Goal: Task Accomplishment & Management: Use online tool/utility

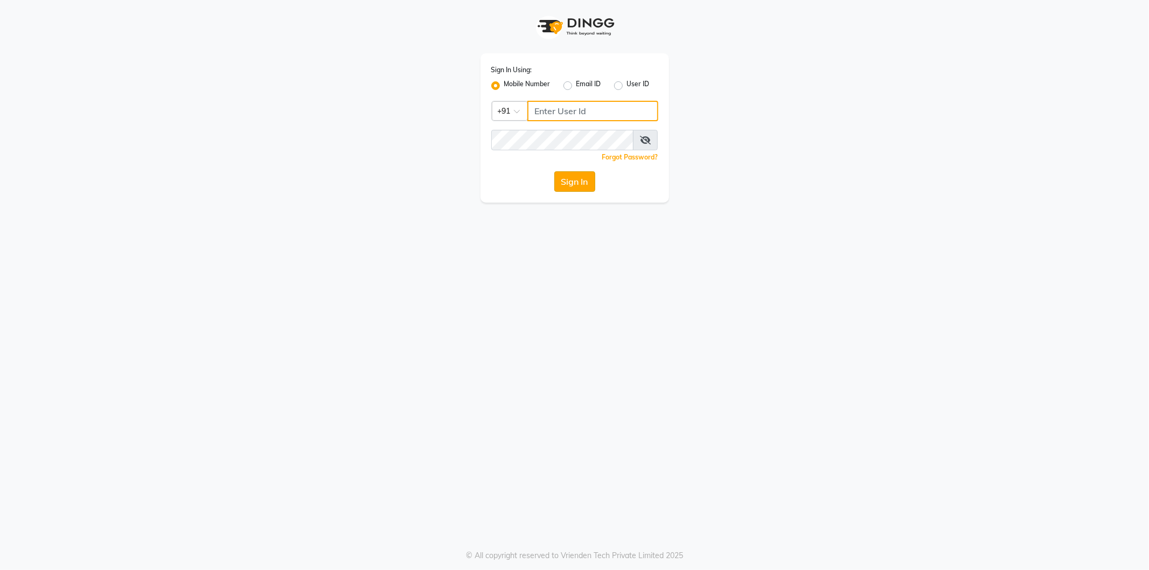
type input "8180088941"
click at [560, 181] on button "Sign In" at bounding box center [574, 181] width 41 height 20
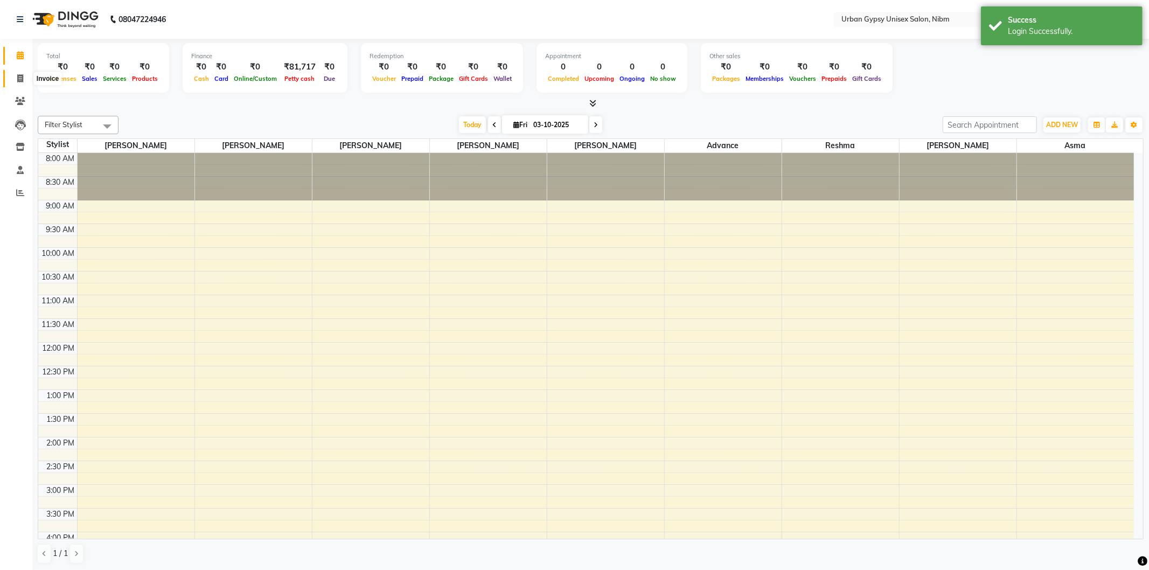
click at [23, 75] on icon at bounding box center [20, 78] width 6 height 8
select select "7045"
select select "service"
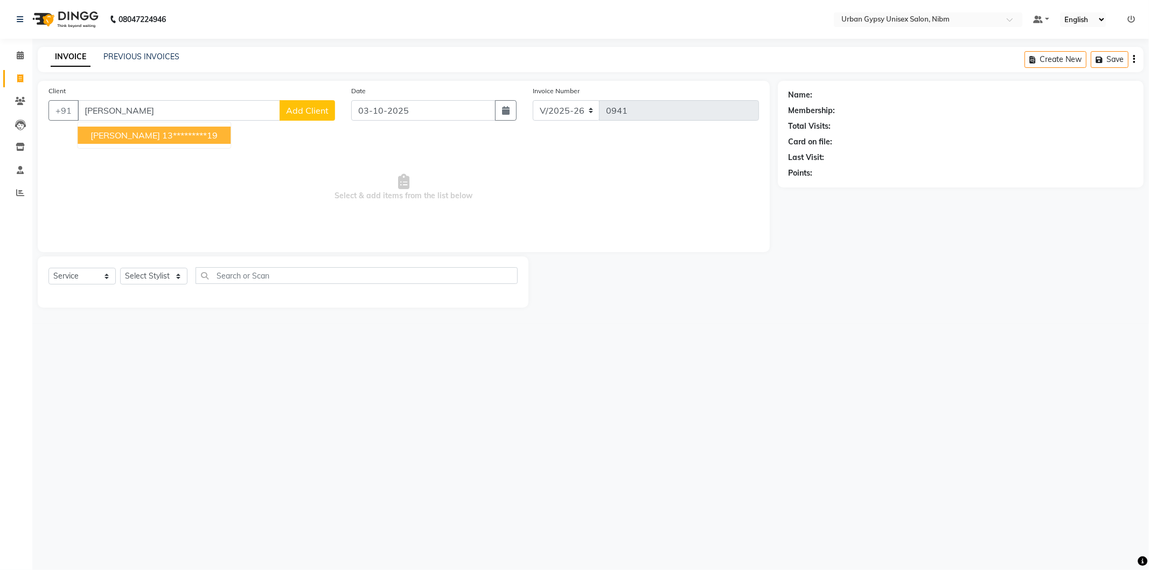
click at [162, 131] on ngb-highlight "13*********19" at bounding box center [189, 135] width 55 height 11
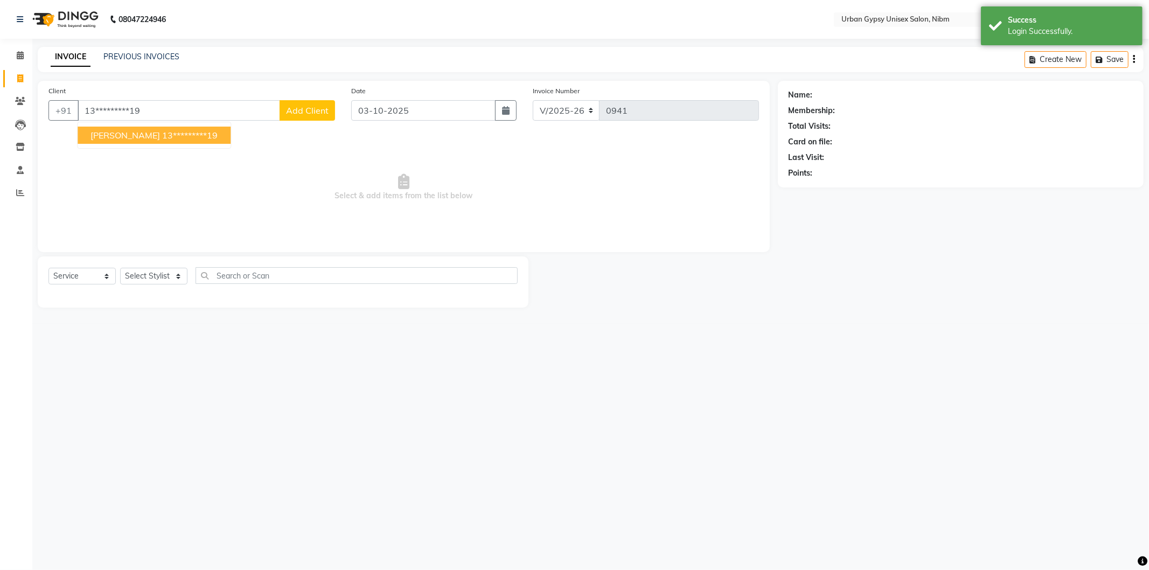
type input "13*********19"
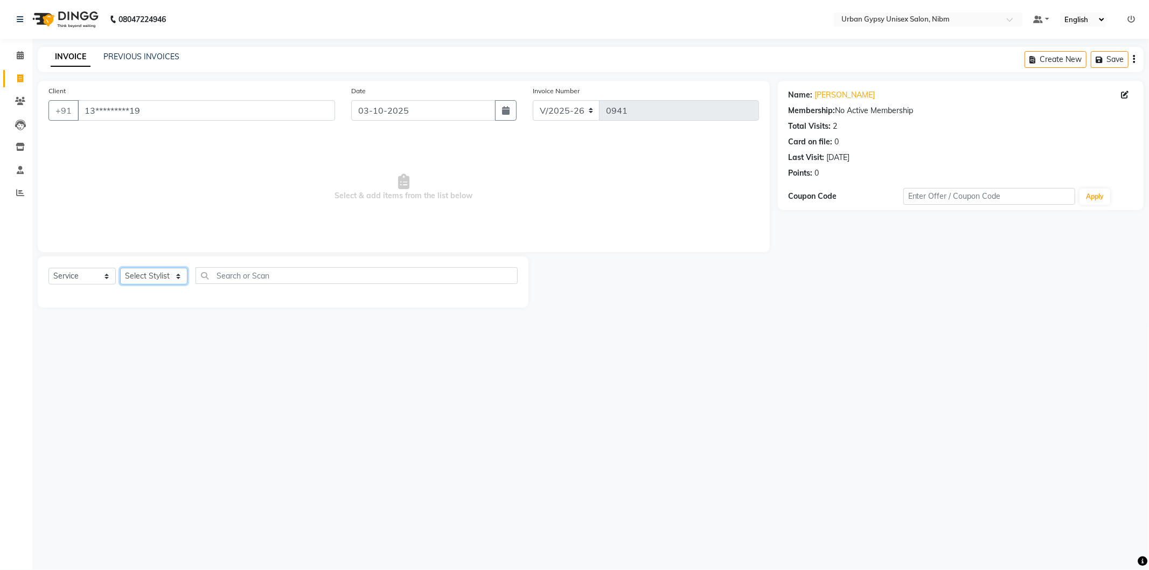
click at [140, 279] on select "Select Stylist Advance Akshay [PERSON_NAME] Asma [PERSON_NAME] Malhari [PERSON_…" at bounding box center [153, 276] width 67 height 17
select select "58910"
click at [120, 268] on select "Select Stylist Advance Akshay [PERSON_NAME] Asma [PERSON_NAME] Malhari [PERSON_…" at bounding box center [153, 276] width 67 height 17
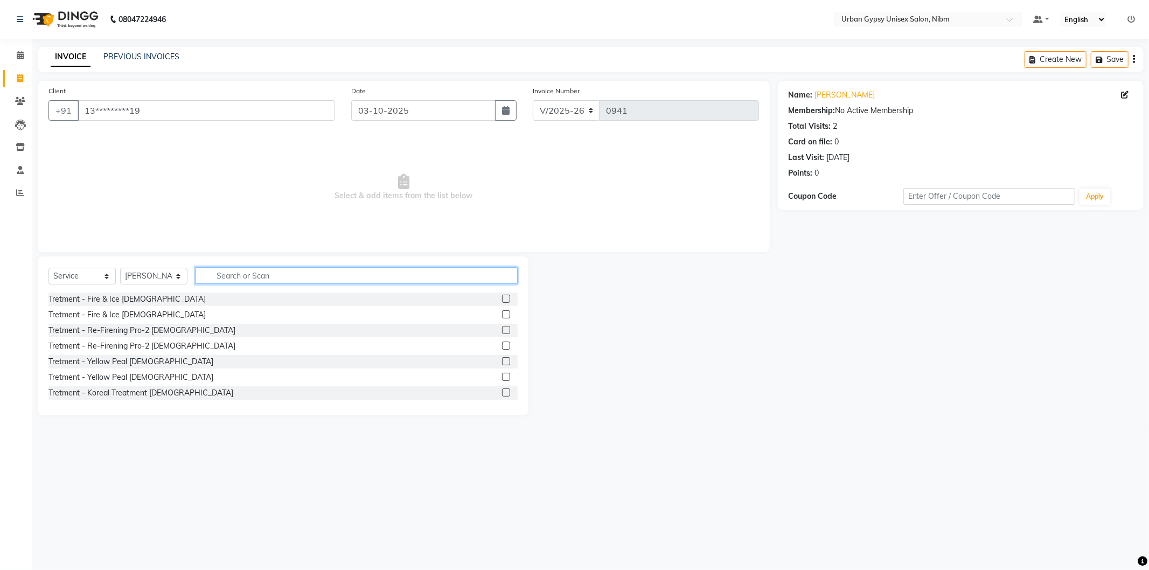
click at [235, 276] on input "text" at bounding box center [357, 275] width 322 height 17
click at [271, 276] on input "touc" at bounding box center [349, 275] width 307 height 17
type input "t"
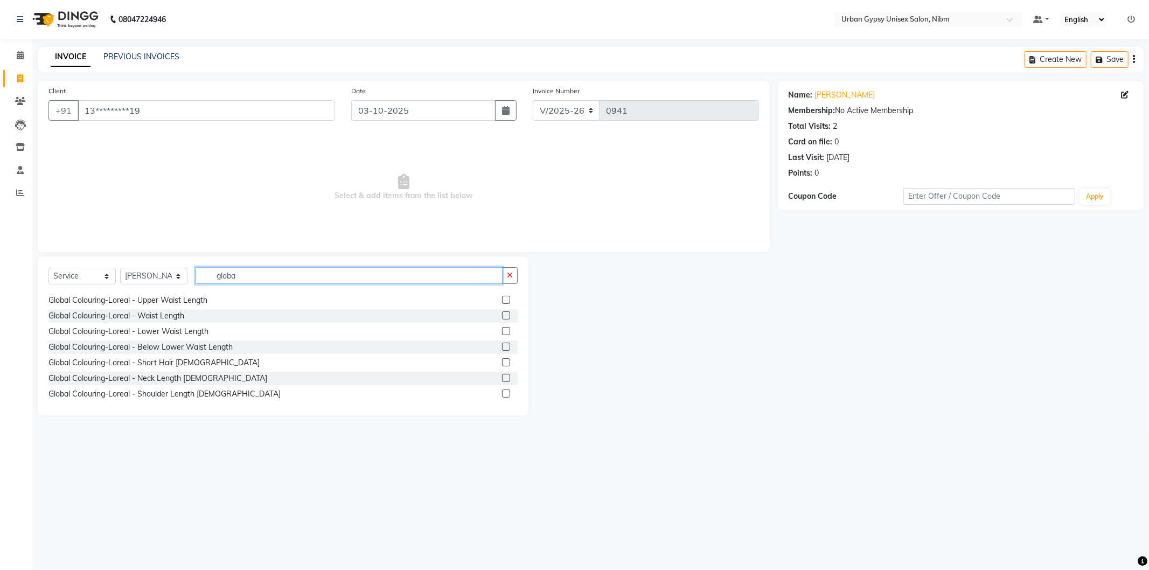
scroll to position [120, 0]
type input "globa"
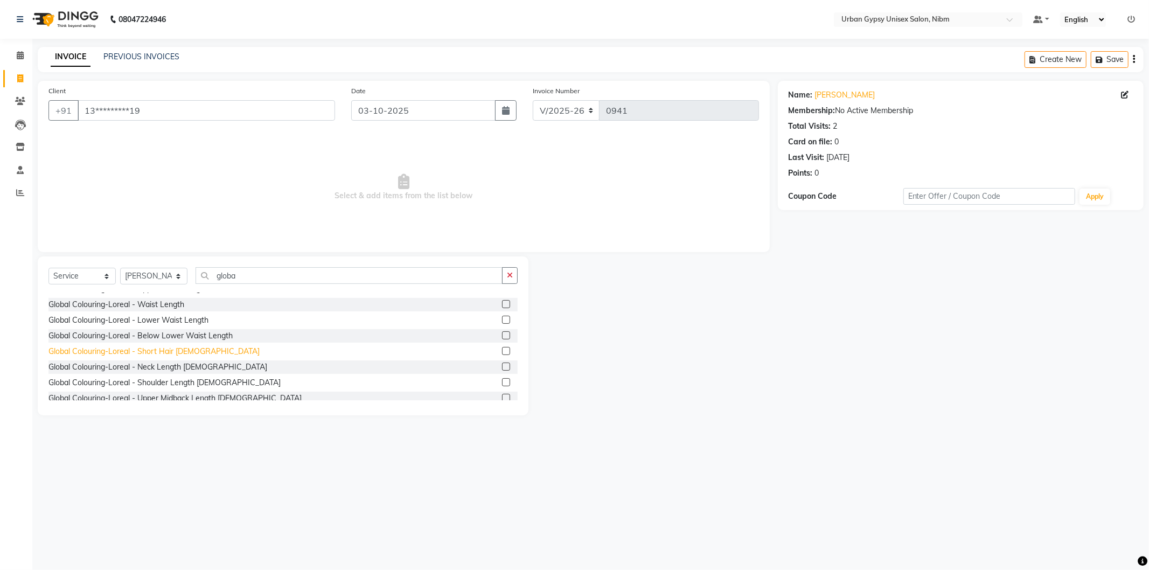
click at [162, 346] on div "Global Colouring-Loreal - Short Hair [DEMOGRAPHIC_DATA]" at bounding box center [153, 351] width 211 height 11
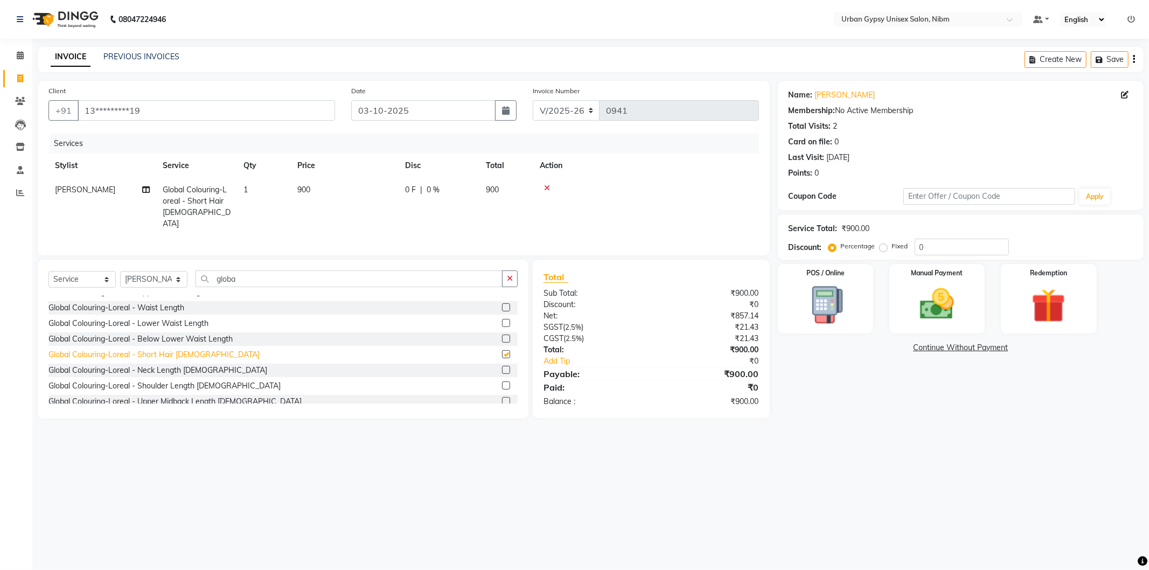
checkbox input "false"
click at [305, 190] on span "900" at bounding box center [303, 190] width 13 height 10
select select "58910"
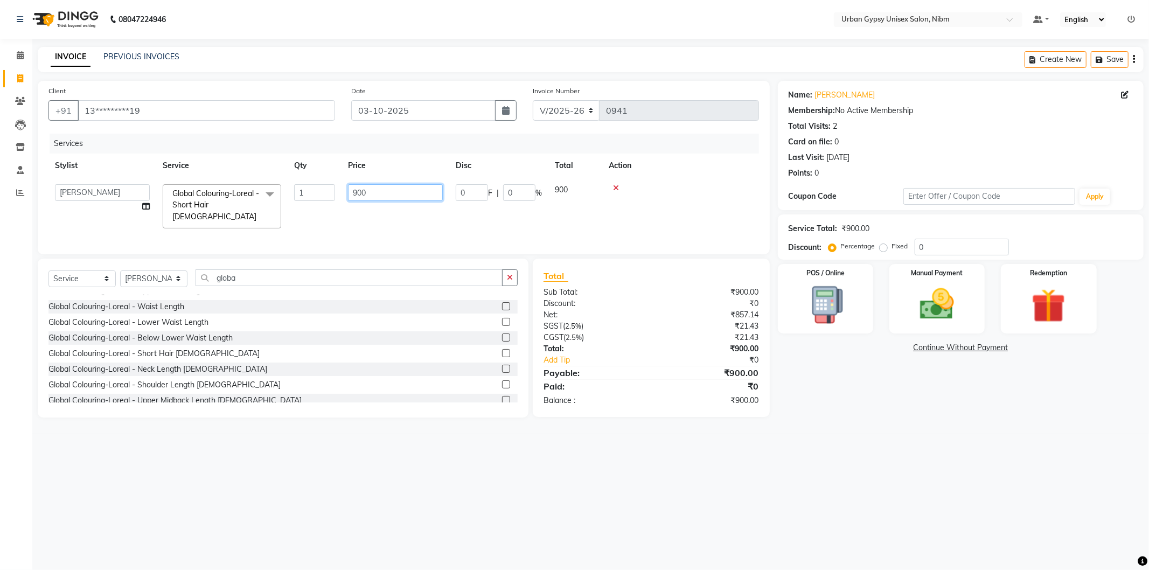
click at [359, 192] on input "900" at bounding box center [395, 192] width 95 height 17
type input "1100"
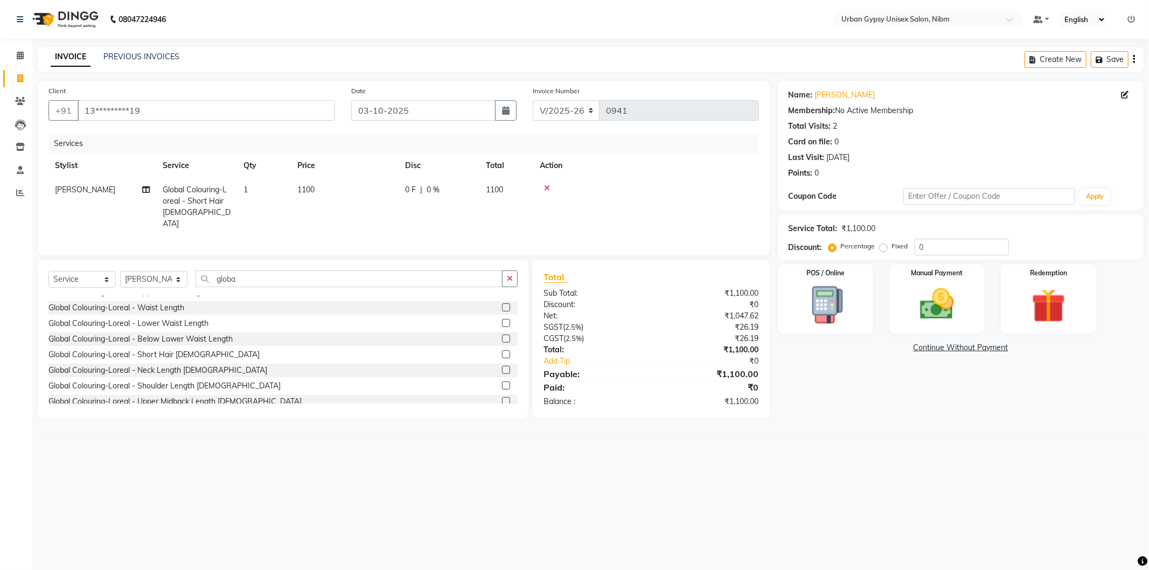
click at [429, 212] on tr "Akshay [PERSON_NAME] Global Colouring-Loreal - Short Hair [DEMOGRAPHIC_DATA] 1 …" at bounding box center [403, 207] width 711 height 58
click at [273, 279] on input "globa" at bounding box center [349, 278] width 307 height 17
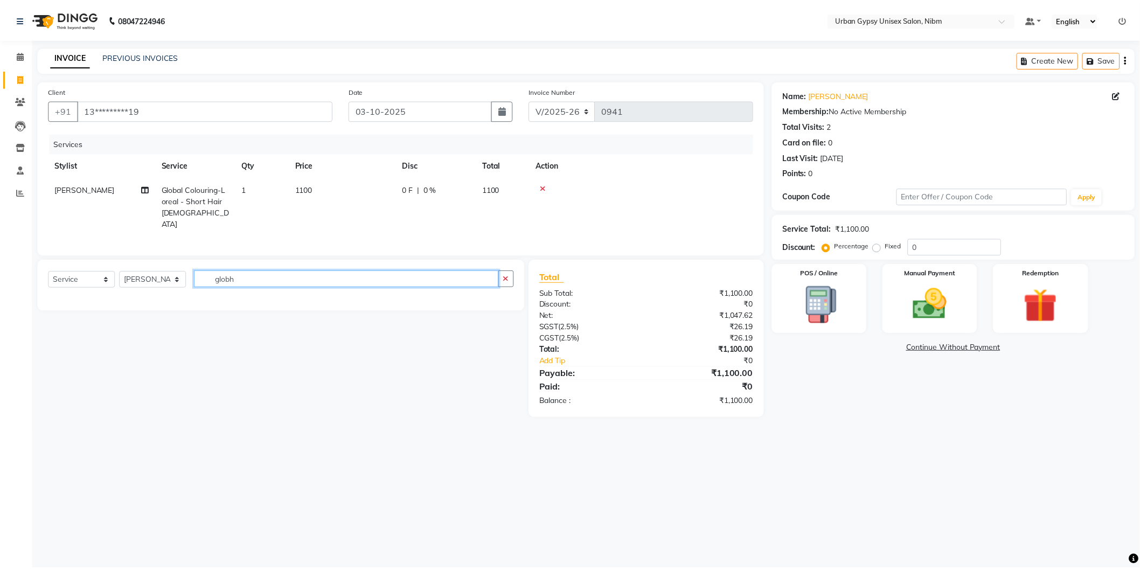
scroll to position [0, 0]
type input "g"
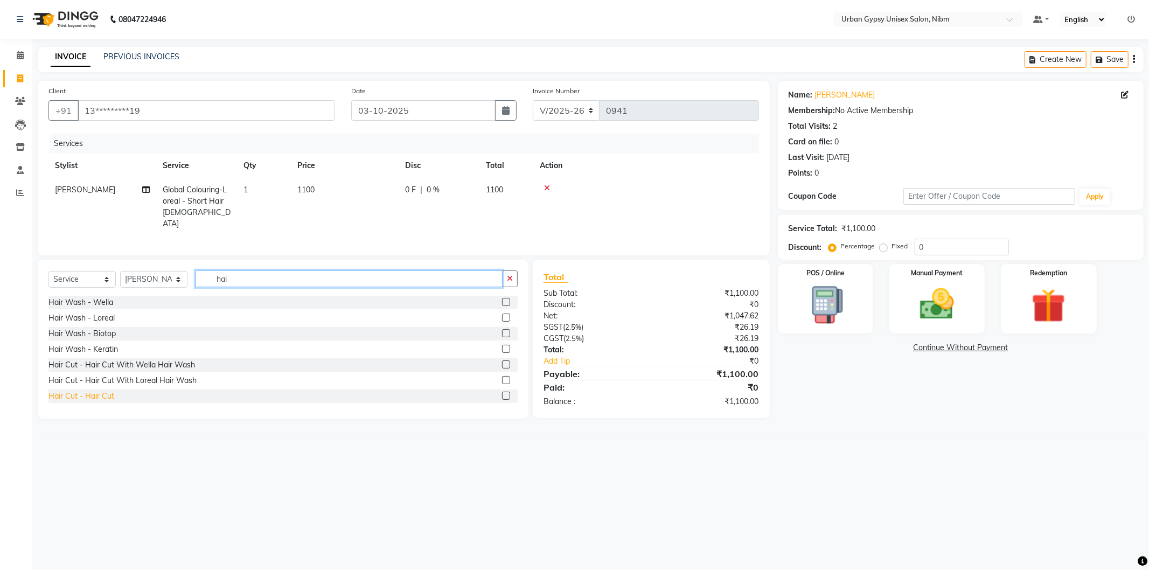
type input "hai"
click at [98, 391] on div "Hair Cut - Hair Cut" at bounding box center [81, 396] width 66 height 11
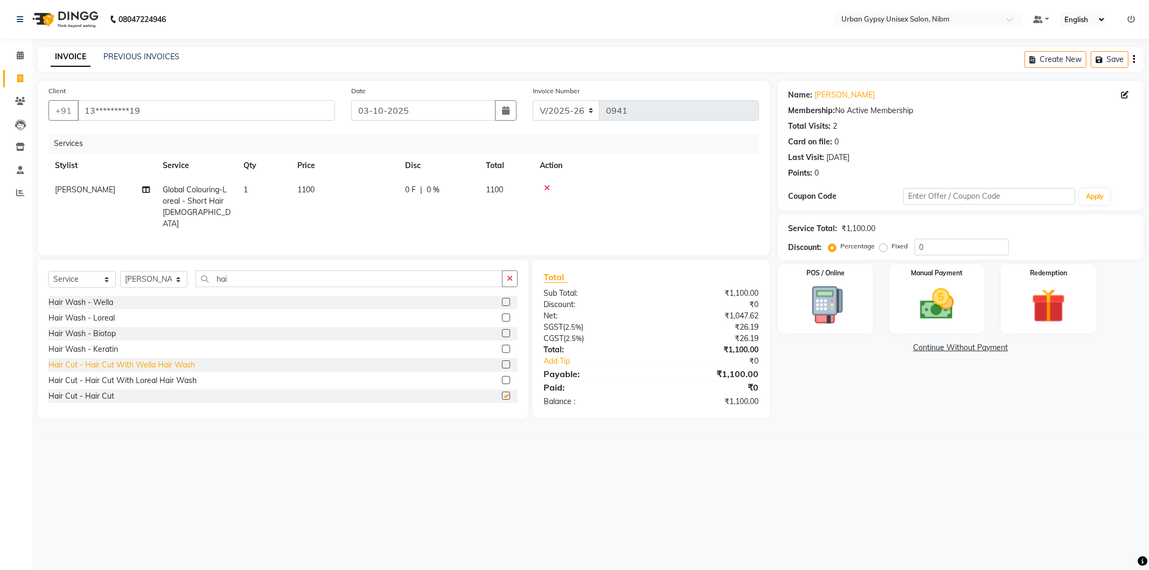
checkbox input "false"
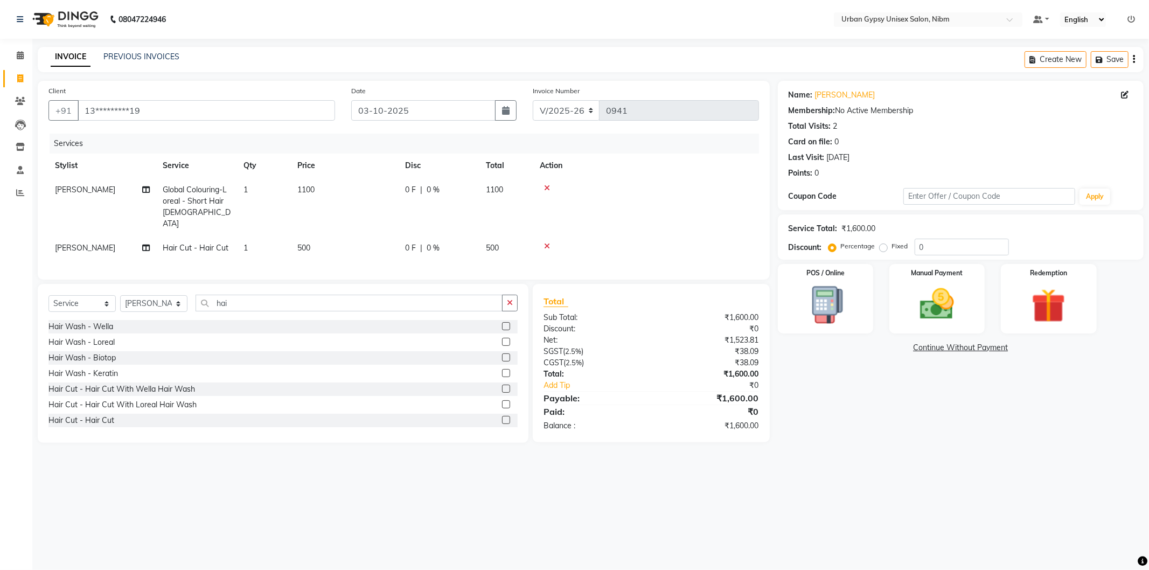
click at [406, 242] on span "0 F" at bounding box center [410, 247] width 11 height 11
select select "58910"
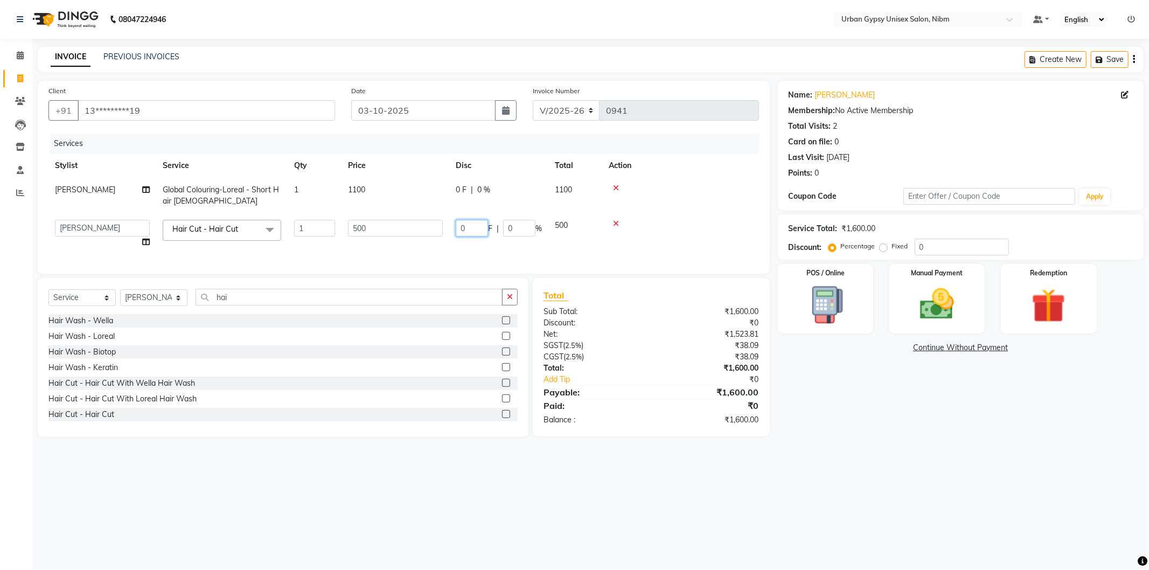
click at [468, 230] on input "0" at bounding box center [472, 228] width 32 height 17
type input "200"
click at [638, 208] on td at bounding box center [680, 196] width 157 height 36
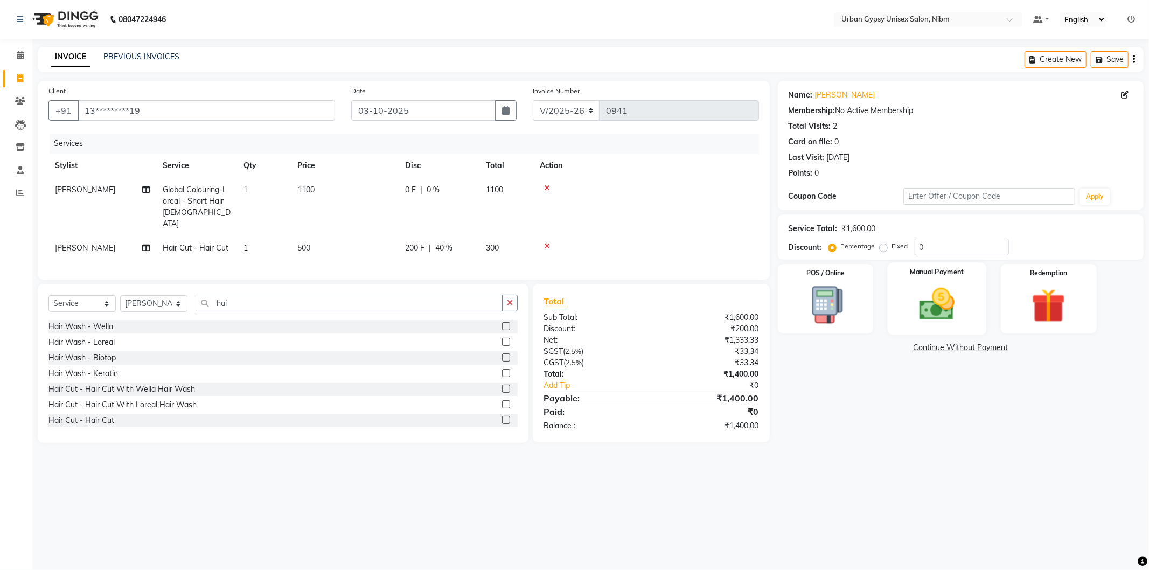
click at [929, 315] on img at bounding box center [937, 304] width 58 height 41
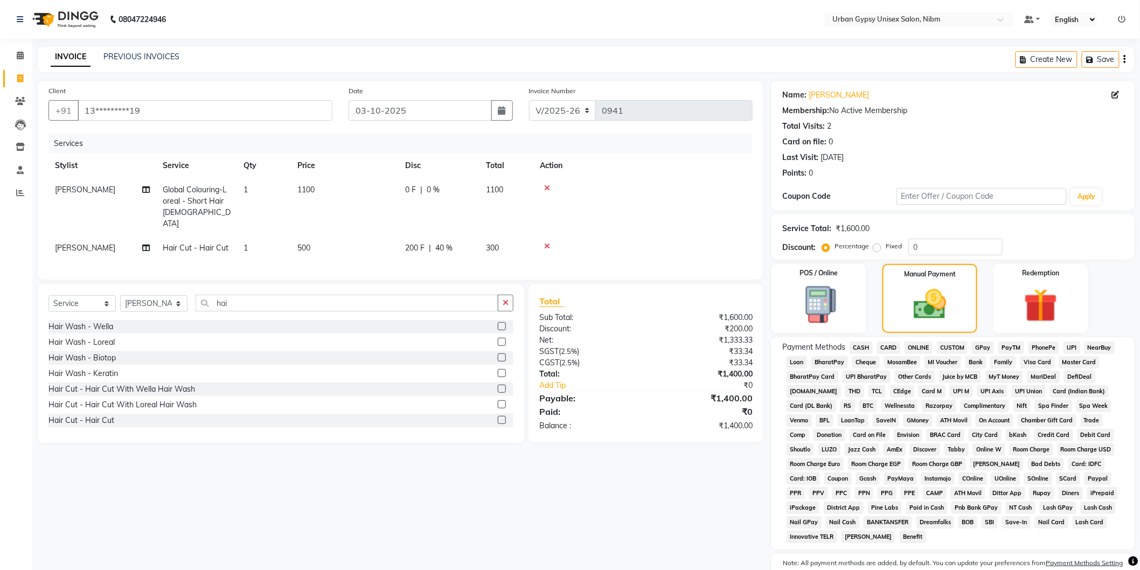
click at [913, 348] on span "ONLINE" at bounding box center [919, 348] width 28 height 12
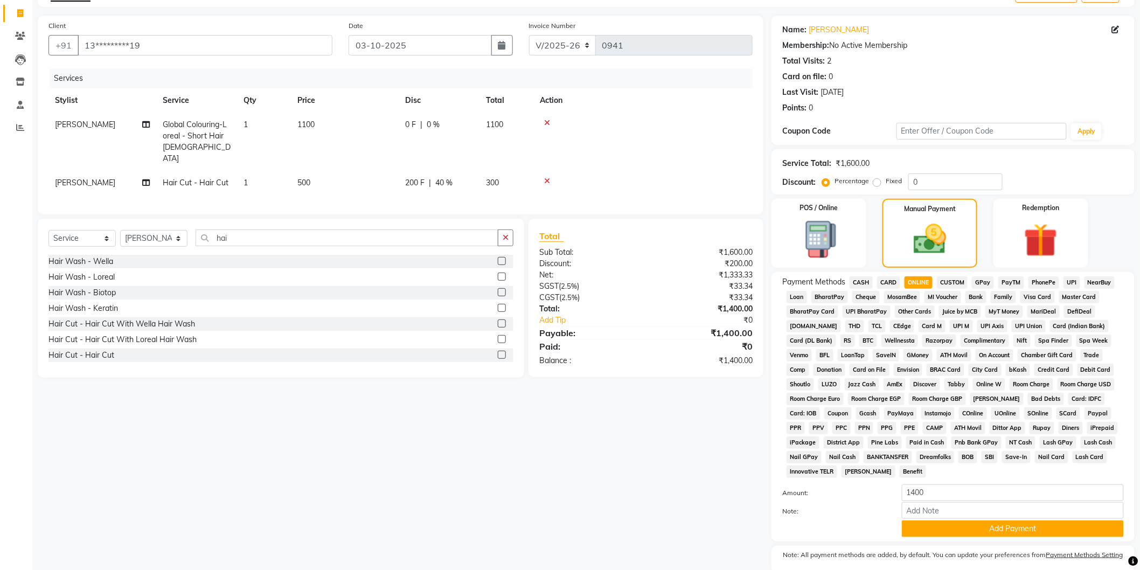
scroll to position [108, 0]
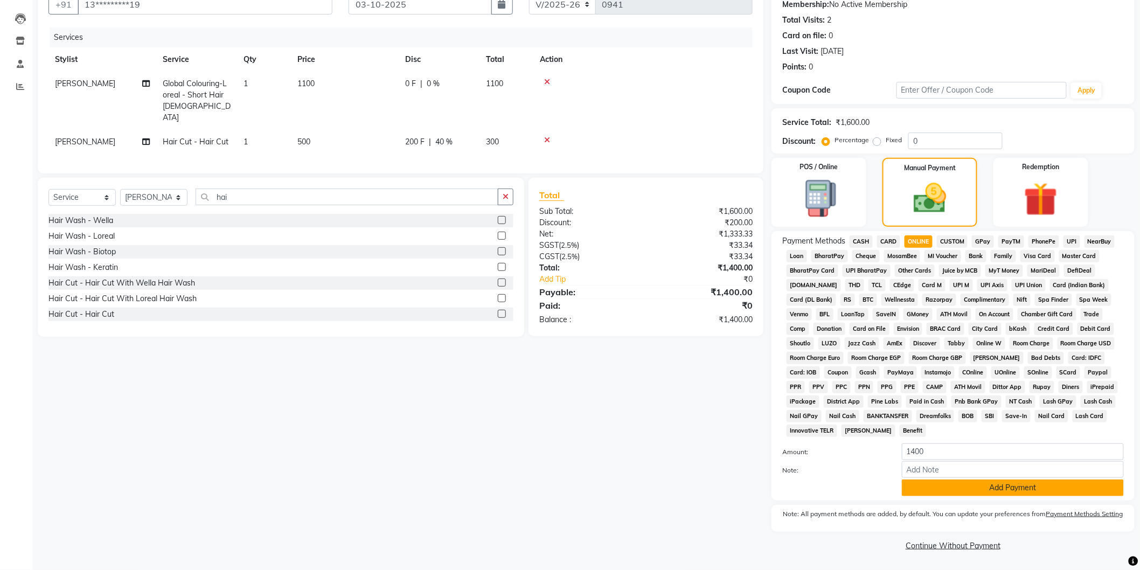
click at [916, 486] on button "Add Payment" at bounding box center [1013, 488] width 222 height 17
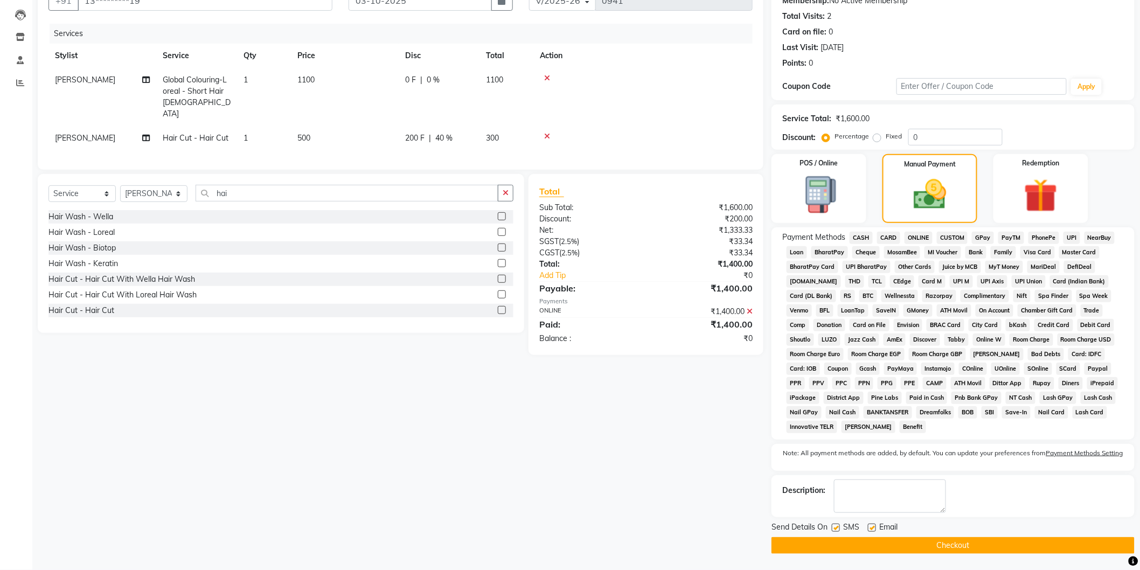
scroll to position [111, 0]
click at [873, 529] on label at bounding box center [872, 528] width 8 height 8
click at [873, 529] on input "checkbox" at bounding box center [871, 528] width 7 height 7
checkbox input "false"
click at [833, 527] on label at bounding box center [836, 528] width 8 height 8
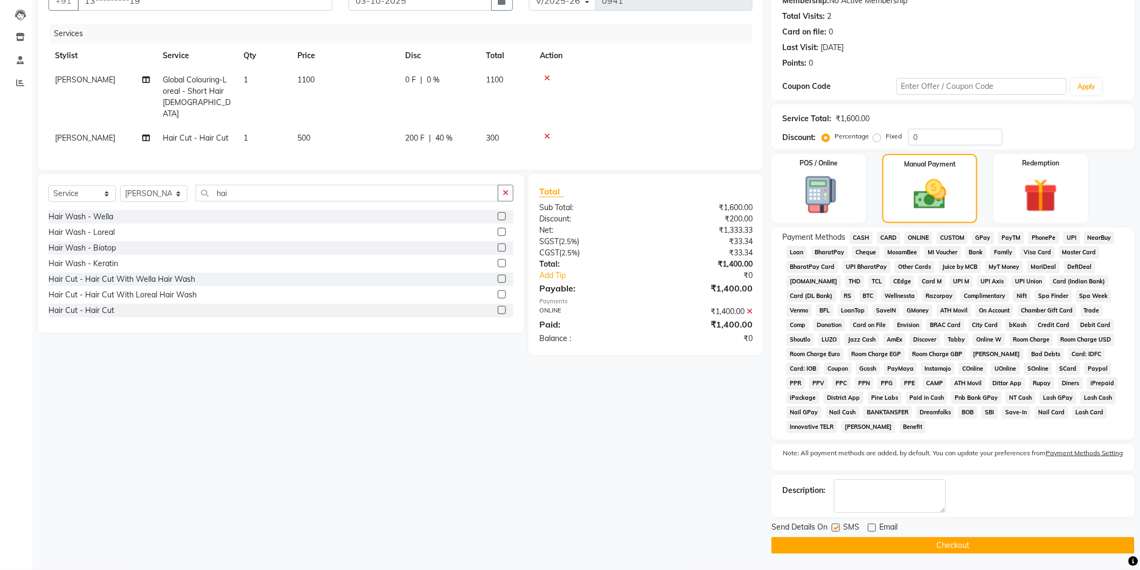
click at [833, 527] on input "checkbox" at bounding box center [835, 528] width 7 height 7
checkbox input "false"
click at [836, 545] on button "Checkout" at bounding box center [953, 545] width 363 height 17
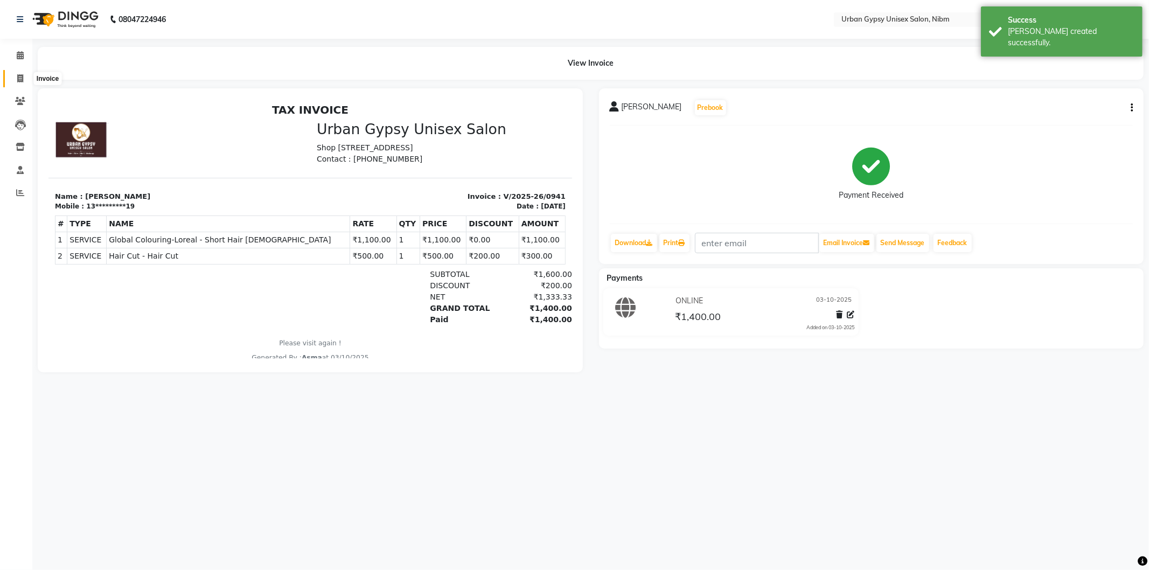
click at [23, 80] on span at bounding box center [20, 79] width 19 height 12
select select "service"
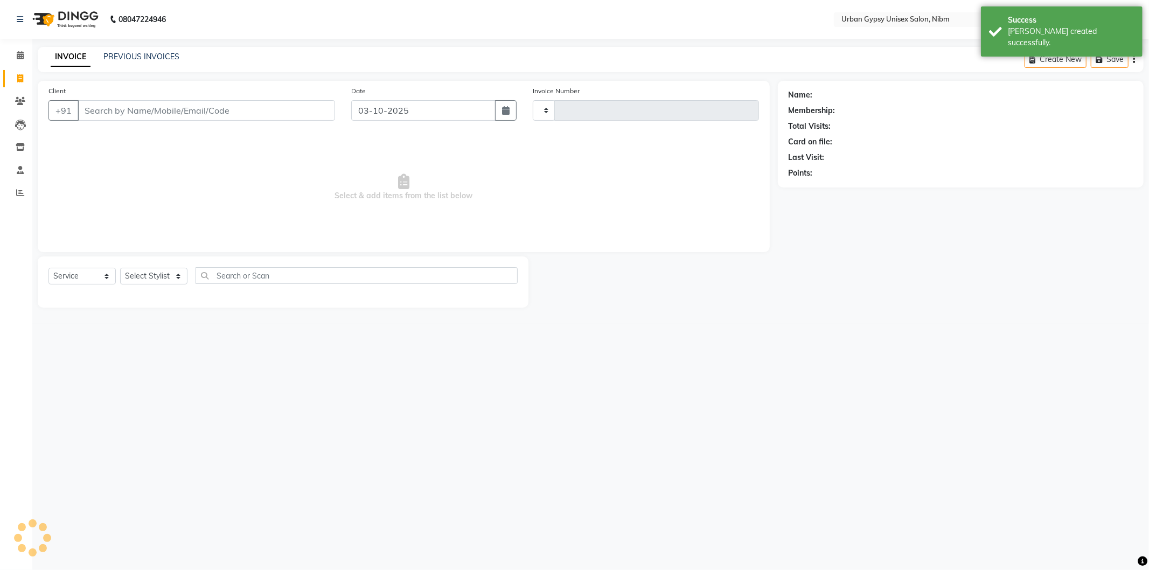
type input "0942"
select select "7045"
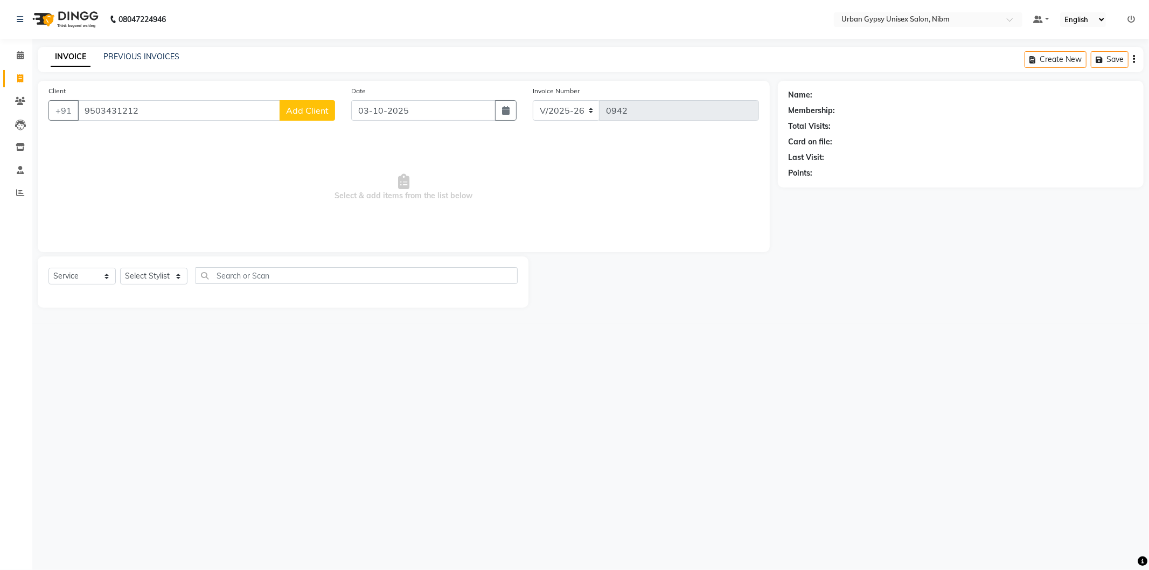
type input "9503431212"
drag, startPoint x: 339, startPoint y: 119, endPoint x: 324, endPoint y: 105, distance: 20.2
click at [339, 115] on div "Client [PHONE_NUMBER] Add Client" at bounding box center [191, 107] width 303 height 44
click at [321, 108] on span "Add Client" at bounding box center [307, 110] width 43 height 11
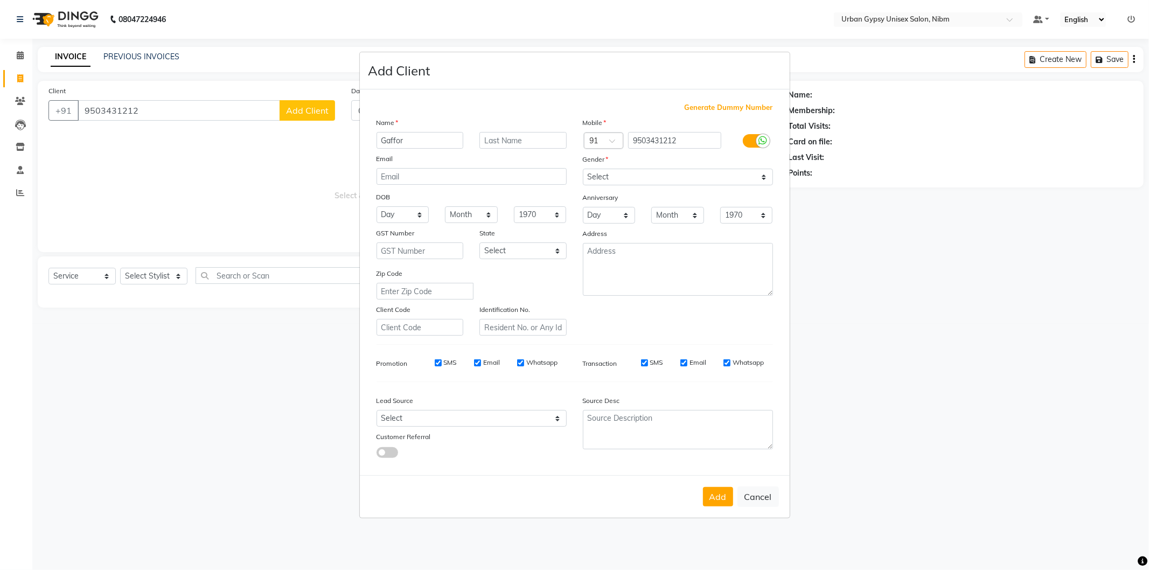
type input "Gaffor"
click at [609, 179] on select "Select [DEMOGRAPHIC_DATA] [DEMOGRAPHIC_DATA] Other Prefer Not To Say" at bounding box center [678, 177] width 190 height 17
select select "[DEMOGRAPHIC_DATA]"
click at [583, 169] on select "Select [DEMOGRAPHIC_DATA] [DEMOGRAPHIC_DATA] Other Prefer Not To Say" at bounding box center [678, 177] width 190 height 17
click at [714, 499] on button "Add" at bounding box center [718, 496] width 30 height 19
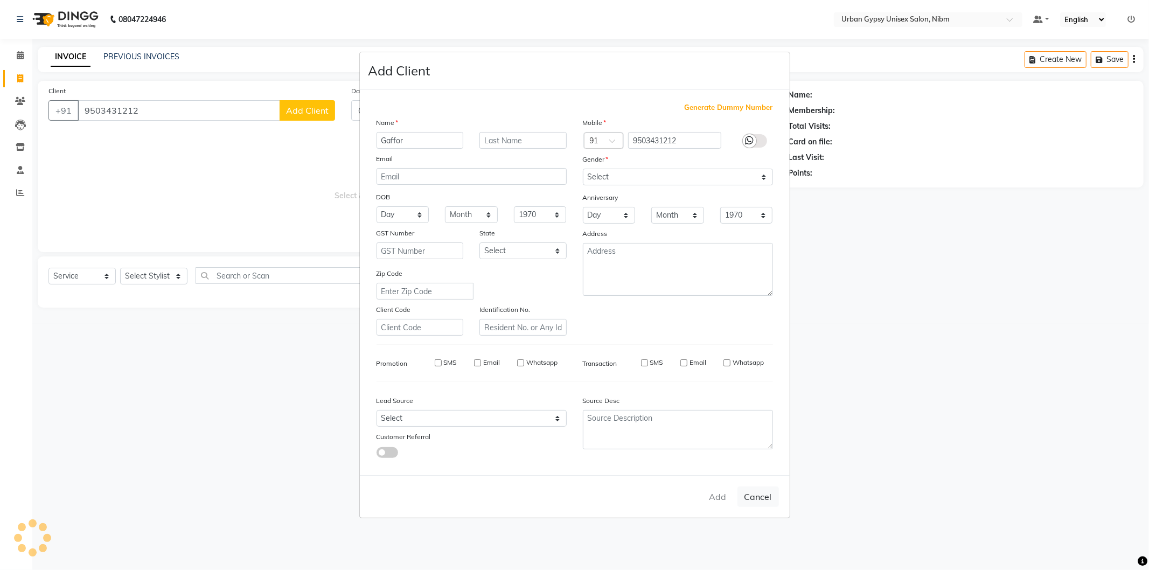
type input "95******12"
select select
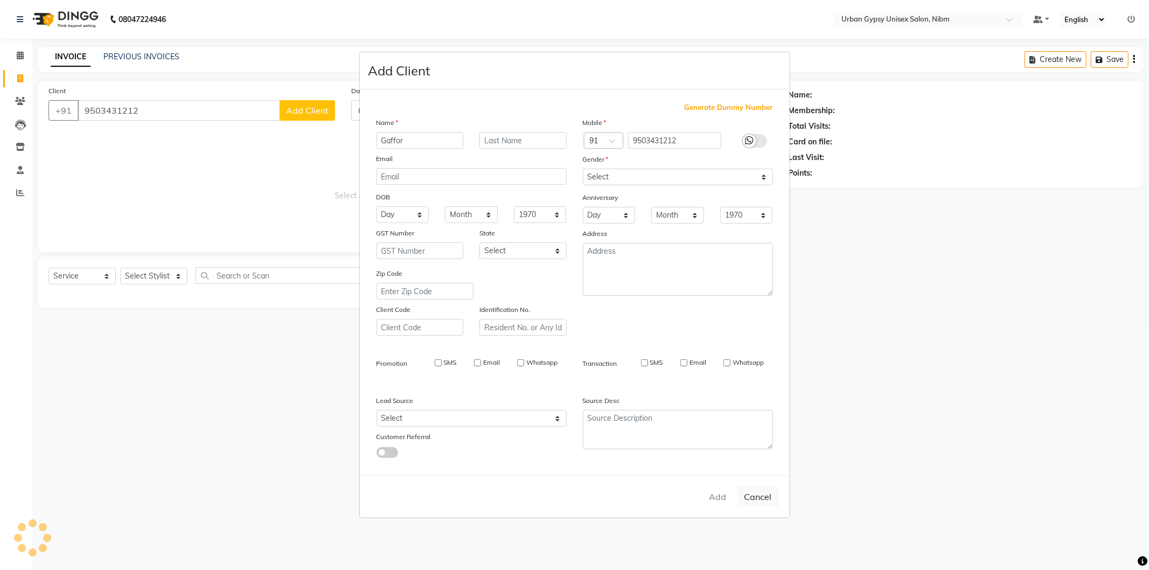
select select
checkbox input "false"
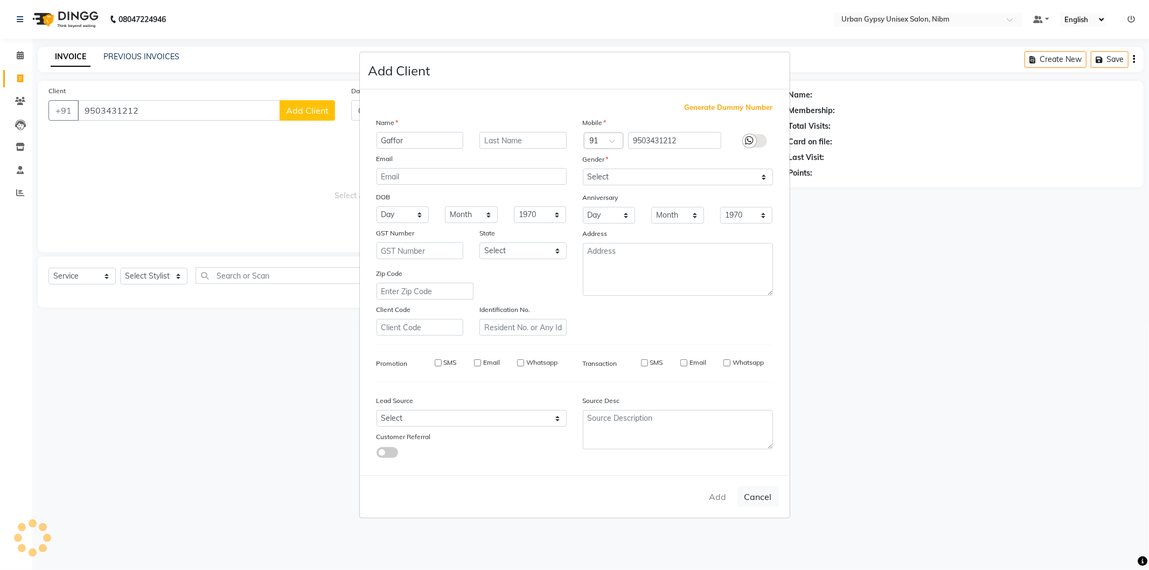
checkbox input "false"
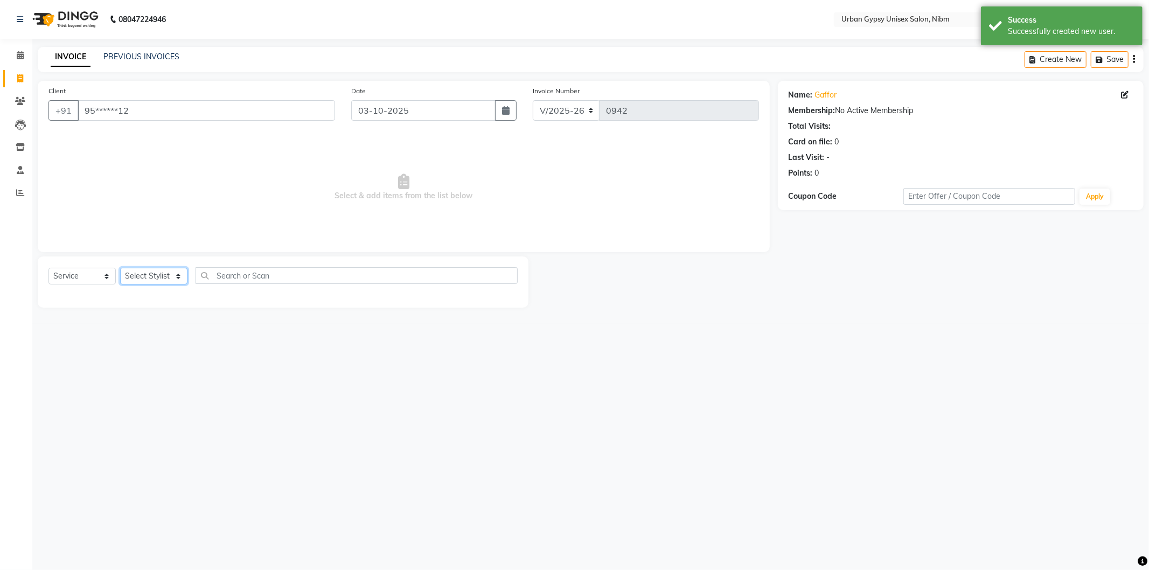
click at [176, 279] on select "Select Stylist Advance Akshay [PERSON_NAME] Asma [PERSON_NAME] Malhari [PERSON_…" at bounding box center [153, 276] width 67 height 17
select select "91368"
click at [120, 268] on select "Select Stylist Advance Akshay [PERSON_NAME] Asma [PERSON_NAME] Malhari [PERSON_…" at bounding box center [153, 276] width 67 height 17
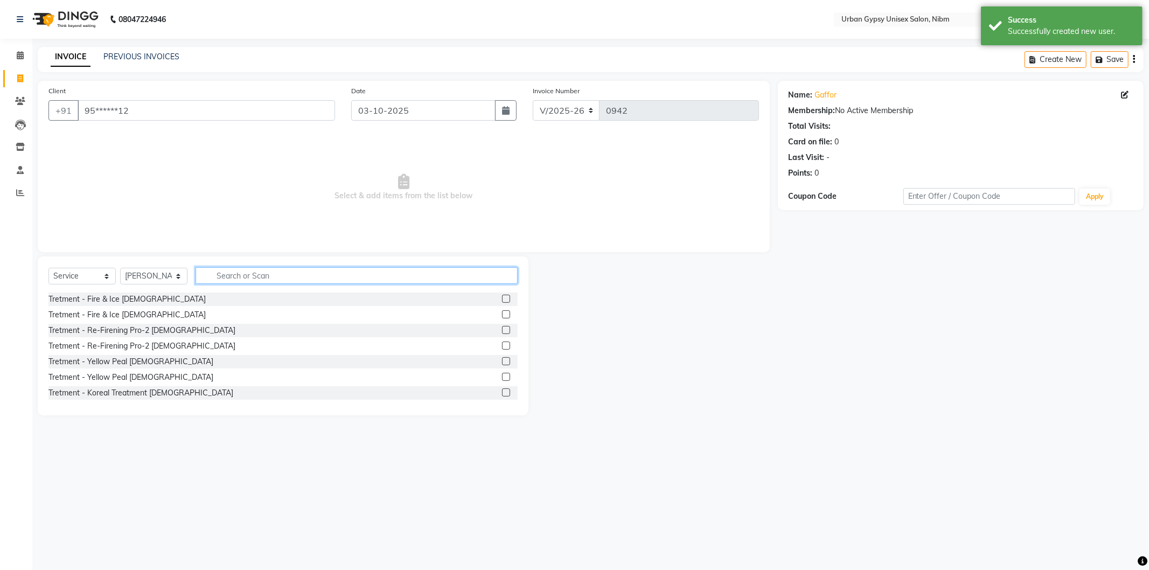
click at [308, 281] on input "text" at bounding box center [357, 275] width 322 height 17
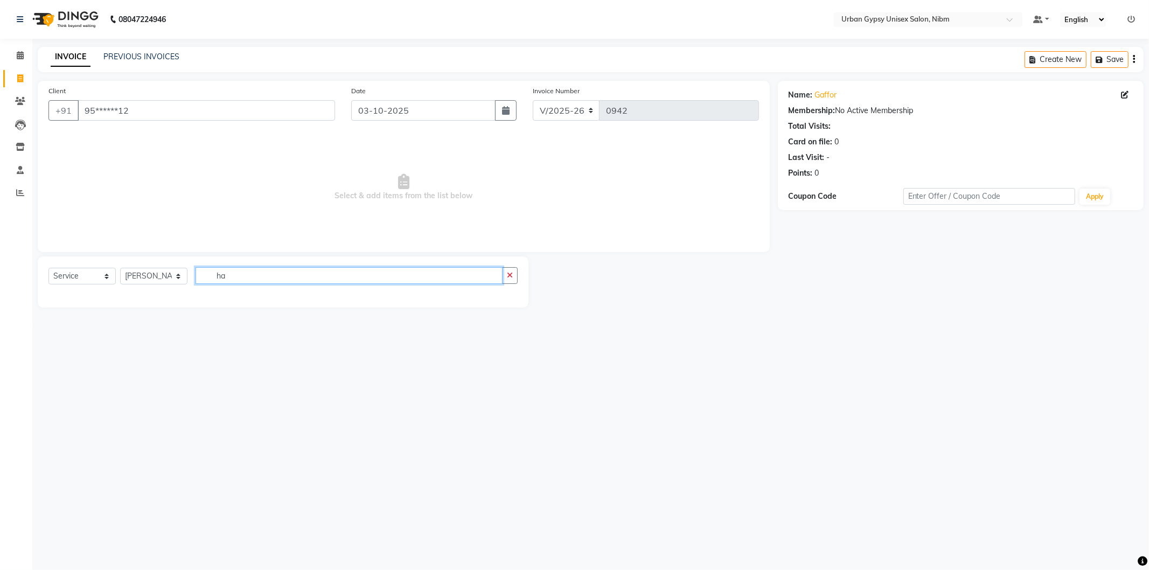
type input "h"
click at [256, 281] on input "sha" at bounding box center [349, 275] width 307 height 17
type input "s"
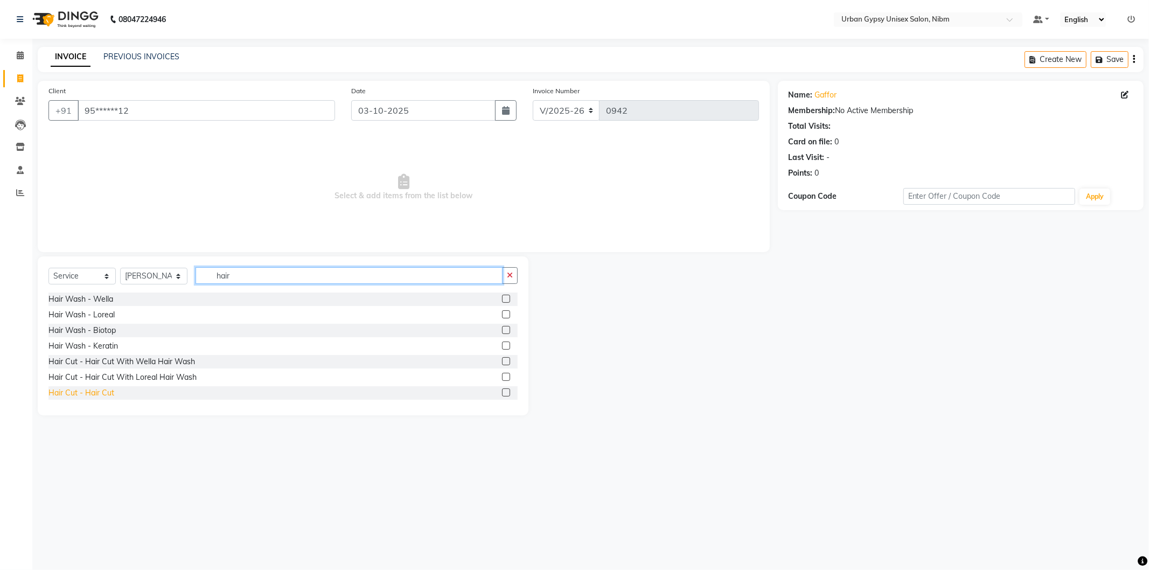
type input "hair"
click at [78, 388] on div "Hair Cut - Hair Cut" at bounding box center [81, 392] width 66 height 11
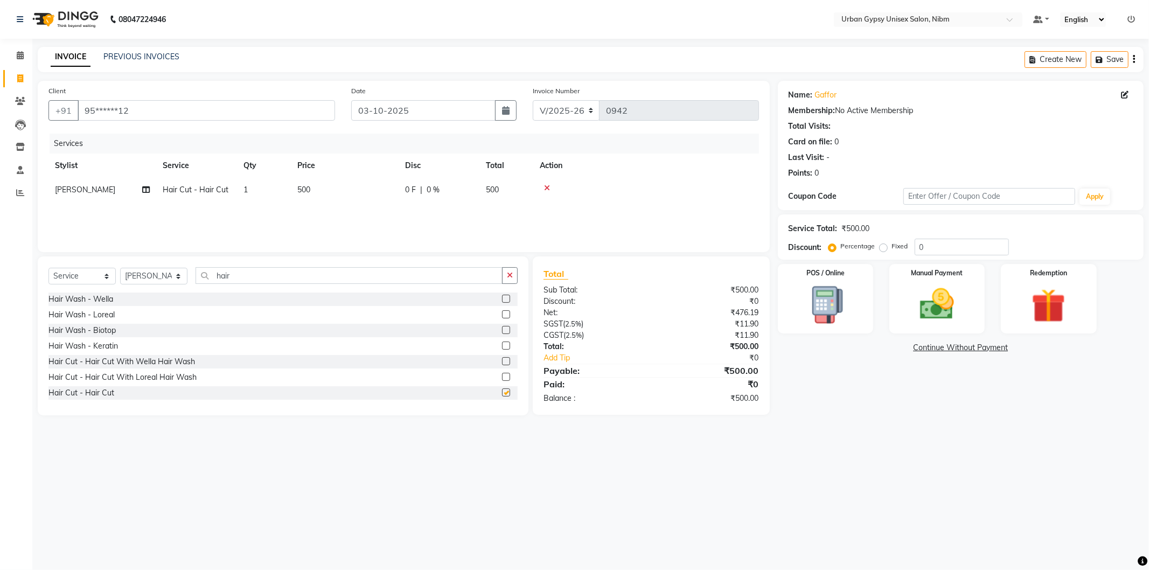
checkbox input "false"
click at [266, 268] on input "hair" at bounding box center [349, 275] width 307 height 17
type input "h"
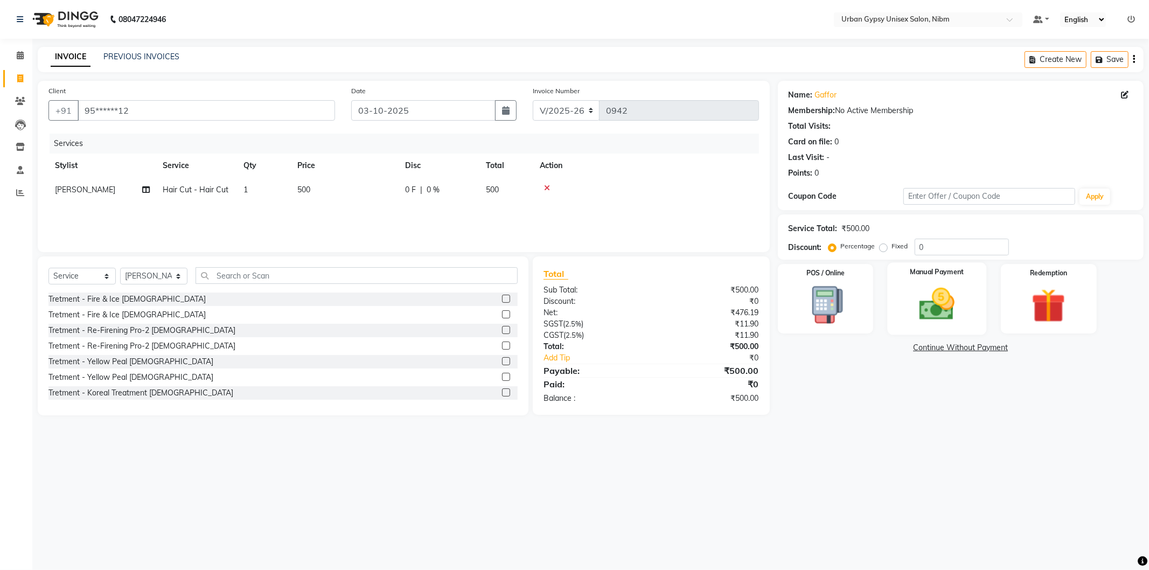
click at [940, 295] on img at bounding box center [937, 304] width 58 height 41
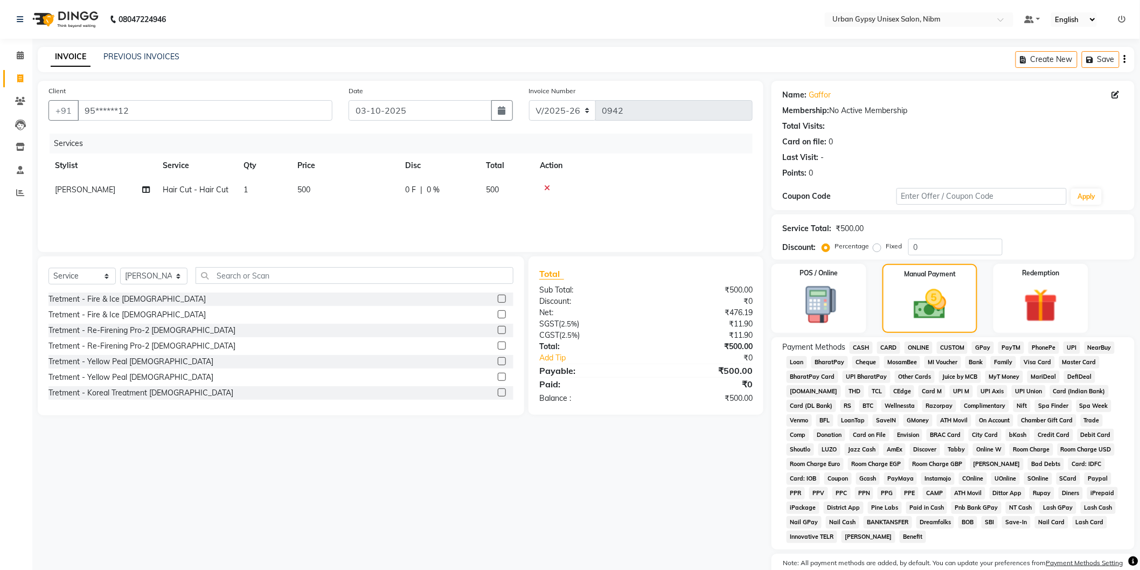
click at [919, 344] on span "ONLINE" at bounding box center [919, 348] width 28 height 12
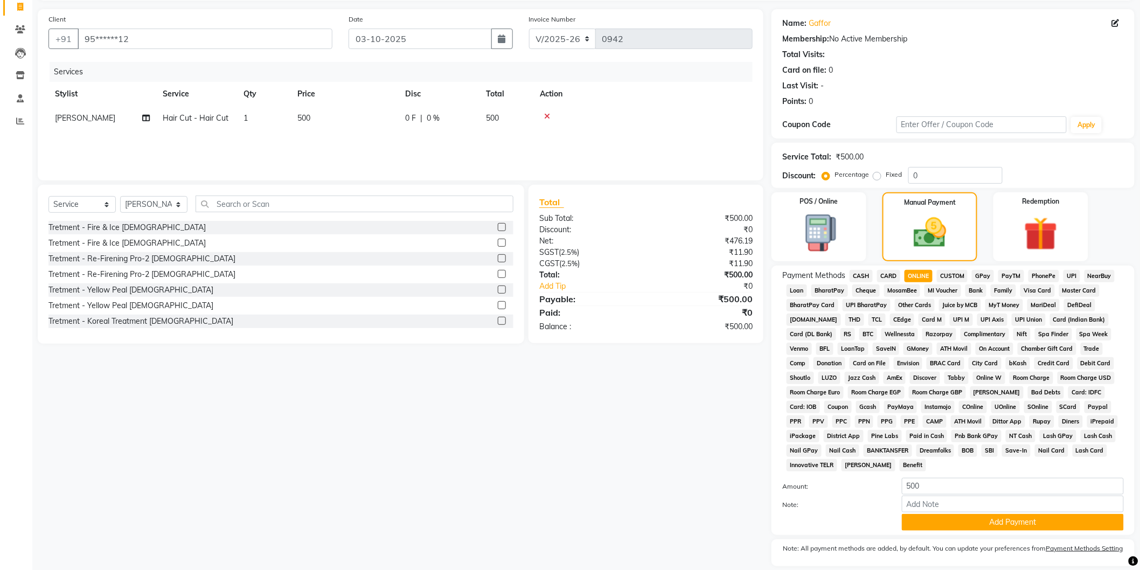
scroll to position [108, 0]
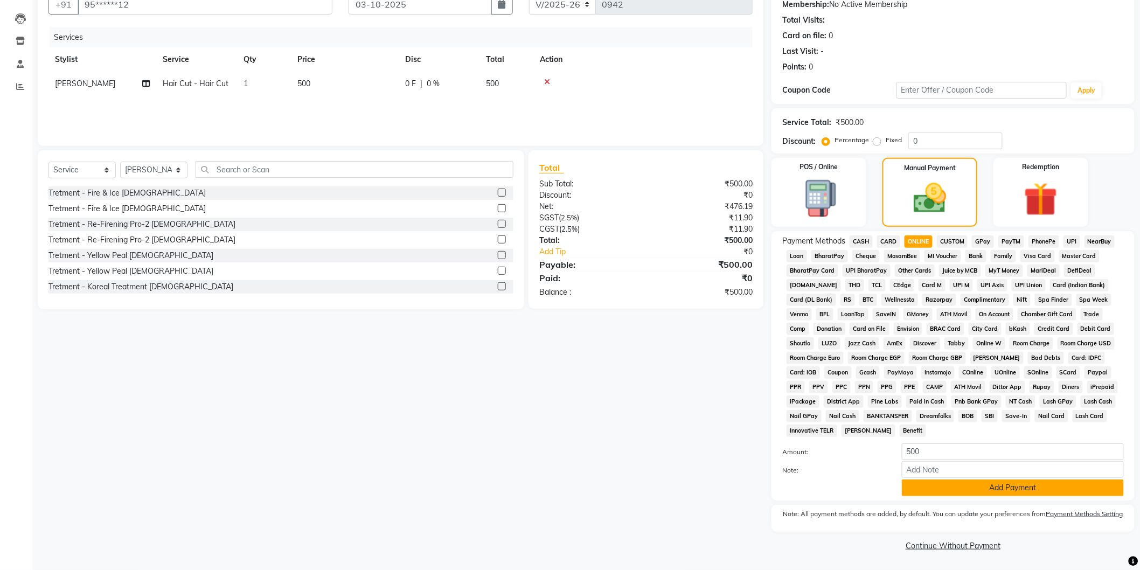
click at [922, 485] on button "Add Payment" at bounding box center [1013, 488] width 222 height 17
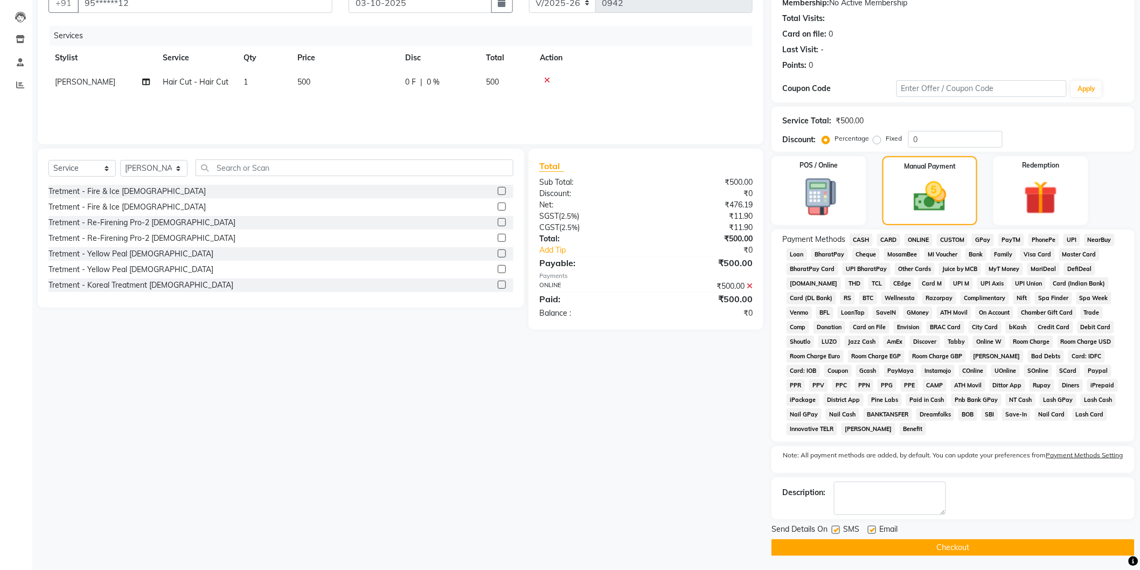
click at [871, 531] on label at bounding box center [872, 530] width 8 height 8
click at [871, 531] on input "checkbox" at bounding box center [871, 530] width 7 height 7
checkbox input "false"
click at [838, 530] on label at bounding box center [836, 530] width 8 height 8
click at [838, 530] on input "checkbox" at bounding box center [835, 530] width 7 height 7
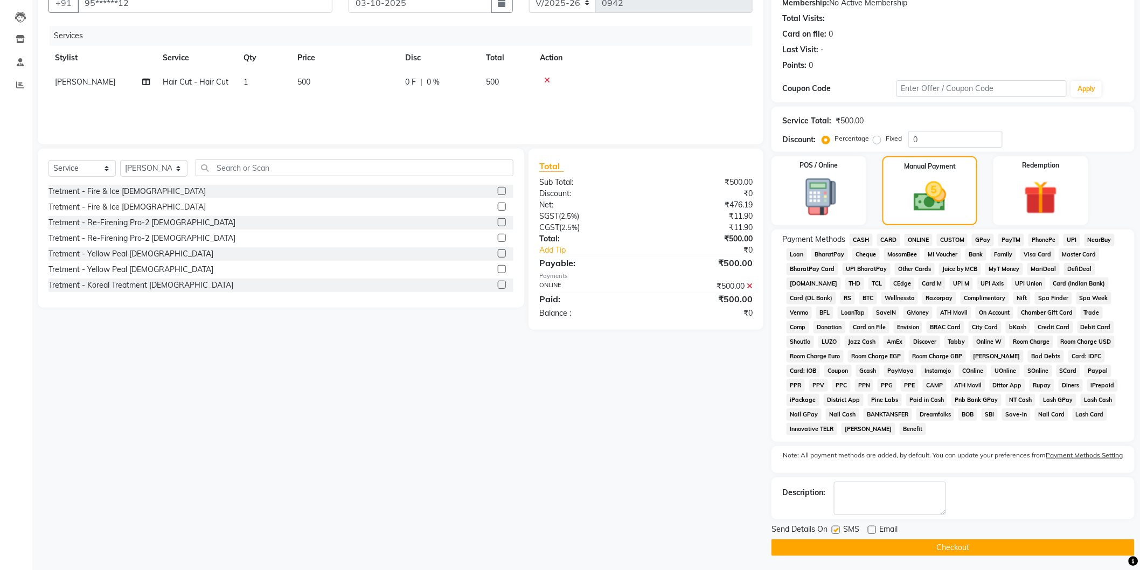
checkbox input "false"
click at [849, 550] on button "Checkout" at bounding box center [953, 547] width 363 height 17
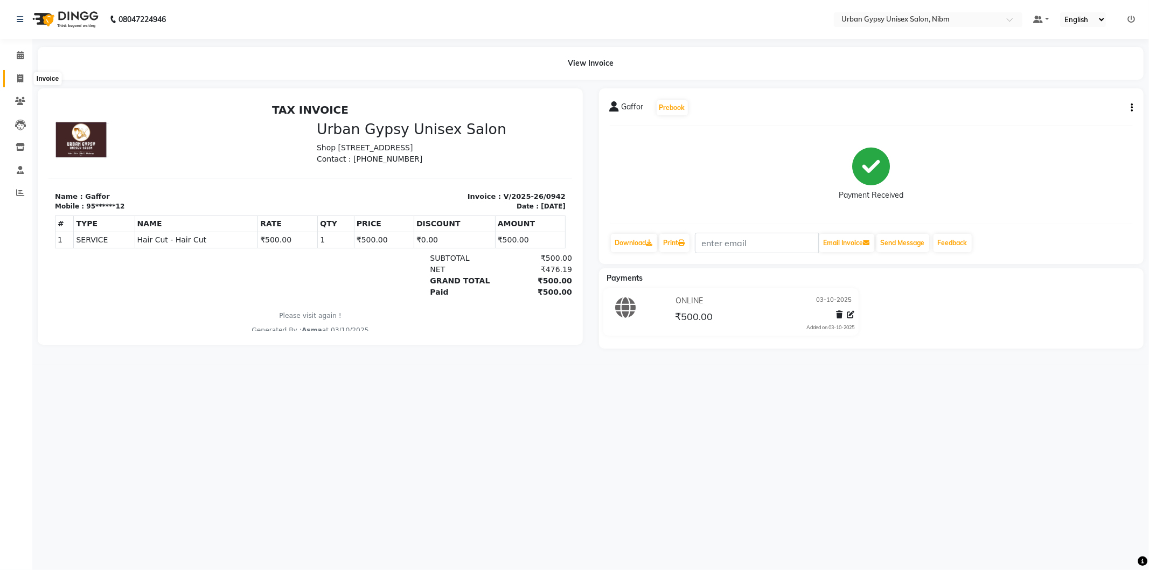
click at [19, 78] on icon at bounding box center [20, 78] width 6 height 8
select select "service"
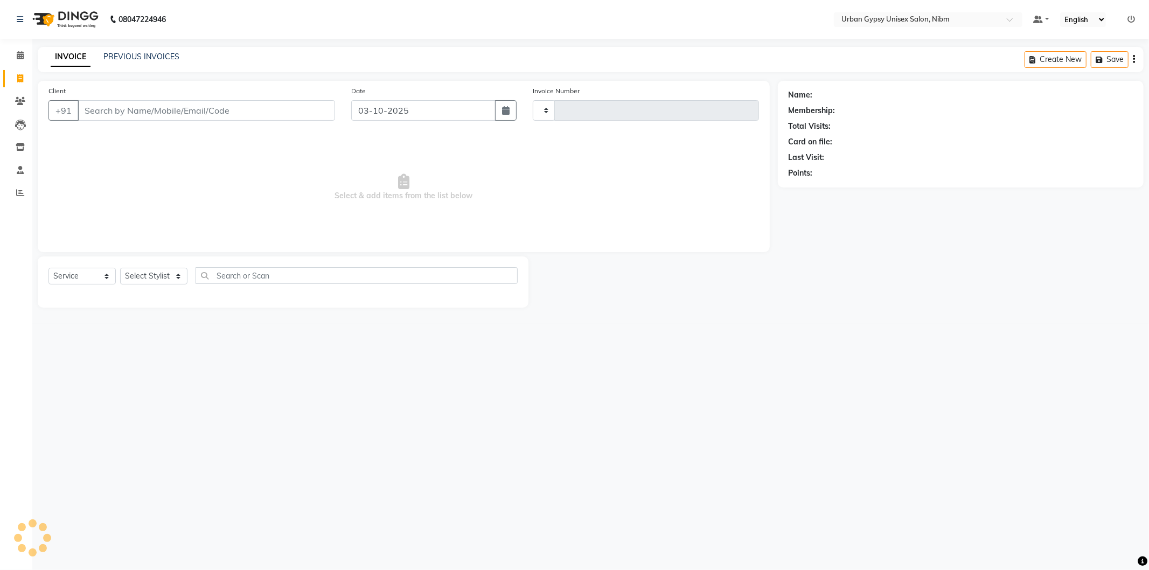
type input "0943"
select select "7045"
click at [103, 100] on input "Client" at bounding box center [207, 110] width 258 height 20
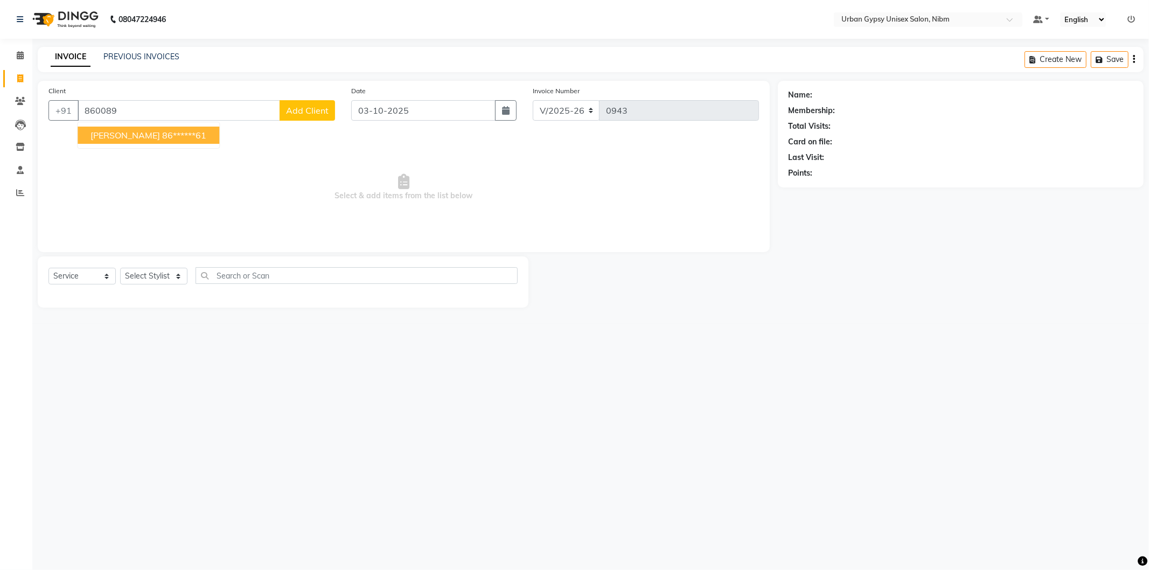
click at [162, 133] on ngb-highlight "86******61" at bounding box center [184, 135] width 44 height 11
type input "86******61"
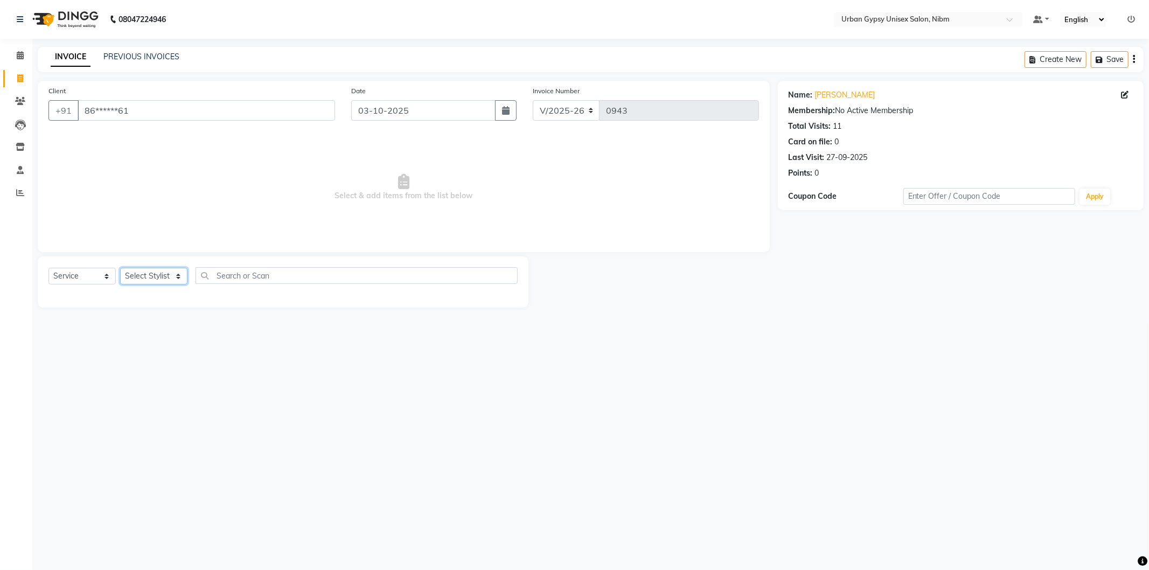
click at [150, 282] on select "Select Stylist Advance Akshay [PERSON_NAME] Asma [PERSON_NAME] Malhari [PERSON_…" at bounding box center [153, 276] width 67 height 17
select select "91368"
click at [120, 268] on select "Select Stylist Advance Akshay [PERSON_NAME] Asma [PERSON_NAME] Malhari [PERSON_…" at bounding box center [153, 276] width 67 height 17
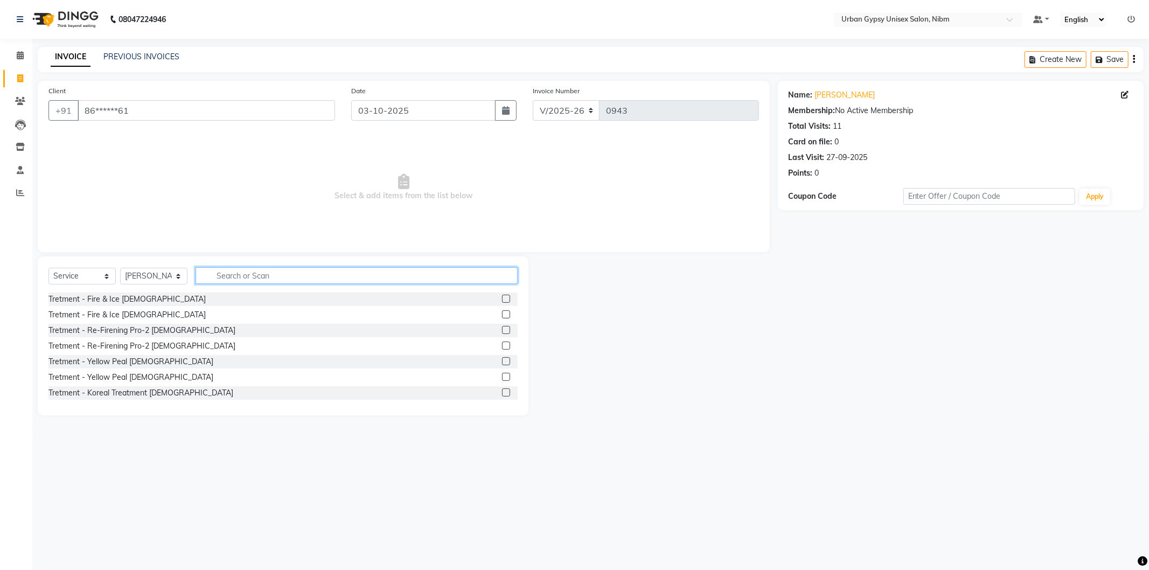
click at [228, 276] on input "text" at bounding box center [357, 275] width 322 height 17
type input "touc"
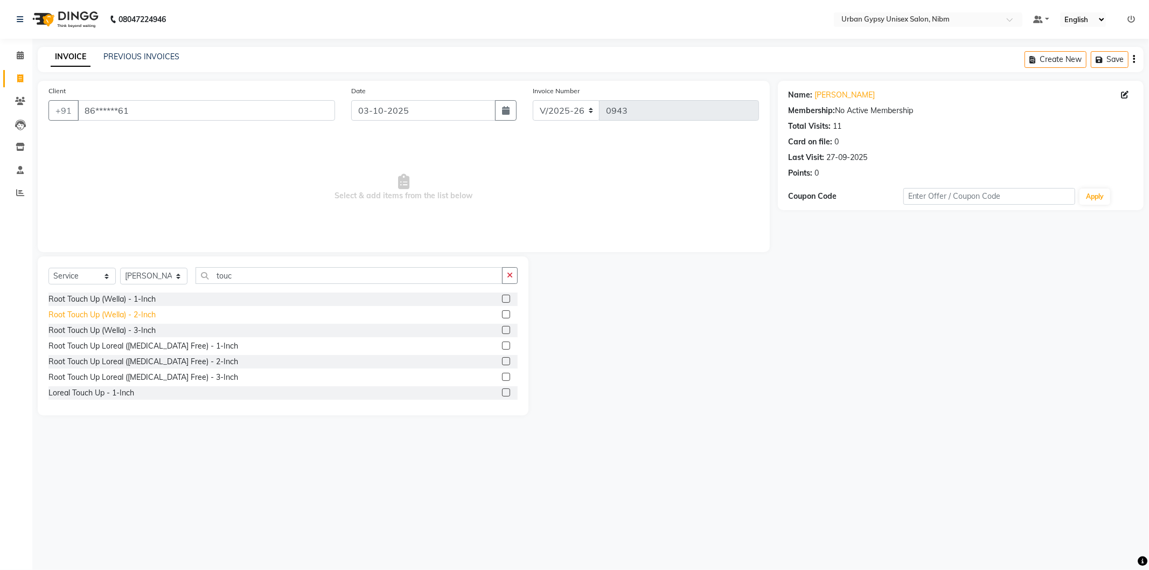
click at [142, 313] on div "Root Touch Up (Wella) - 2-Inch" at bounding box center [101, 314] width 107 height 11
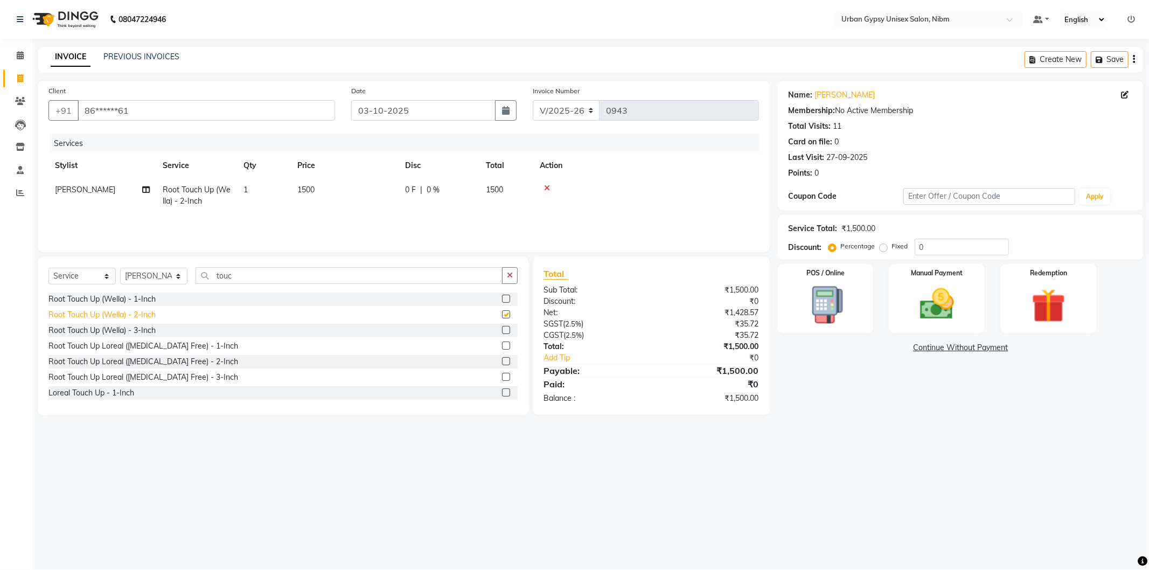
checkbox input "false"
click at [149, 302] on div "Root Touch Up (Wella) - 1-Inch" at bounding box center [101, 299] width 107 height 11
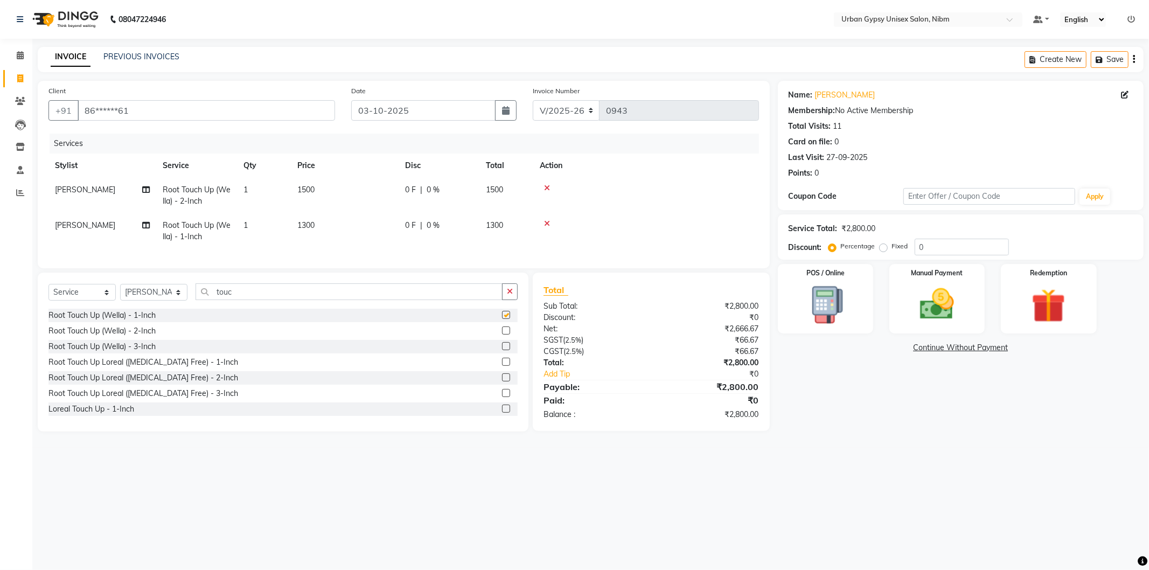
checkbox input "false"
click at [546, 189] on icon at bounding box center [547, 188] width 6 height 8
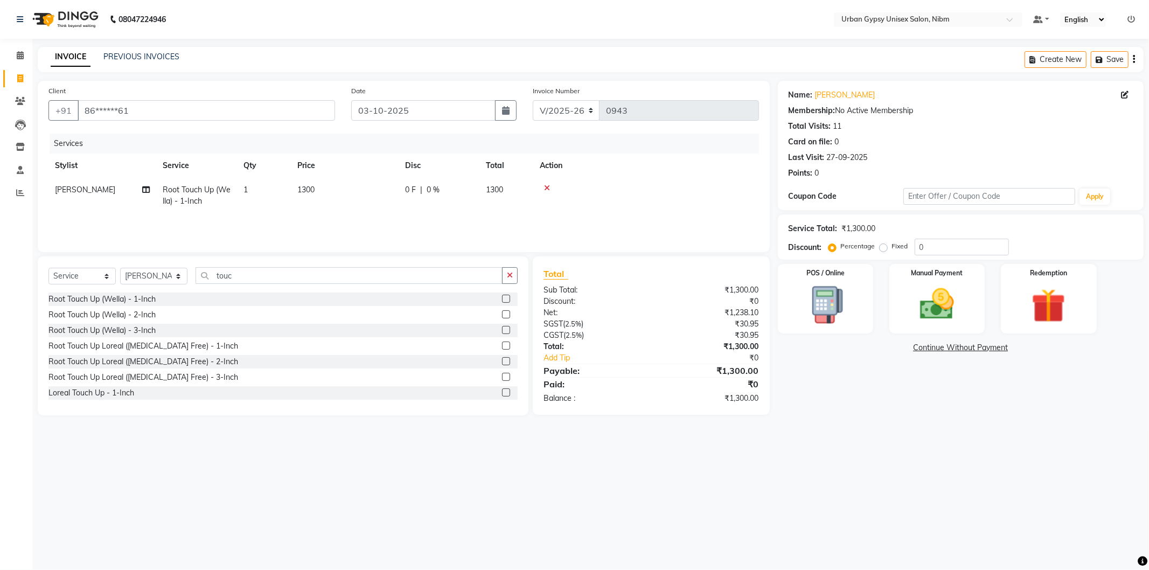
click at [411, 189] on span "0 F" at bounding box center [410, 189] width 11 height 11
select select "91368"
click at [468, 194] on input "0" at bounding box center [472, 192] width 32 height 17
type input "0150"
click at [700, 184] on div at bounding box center [681, 188] width 144 height 8
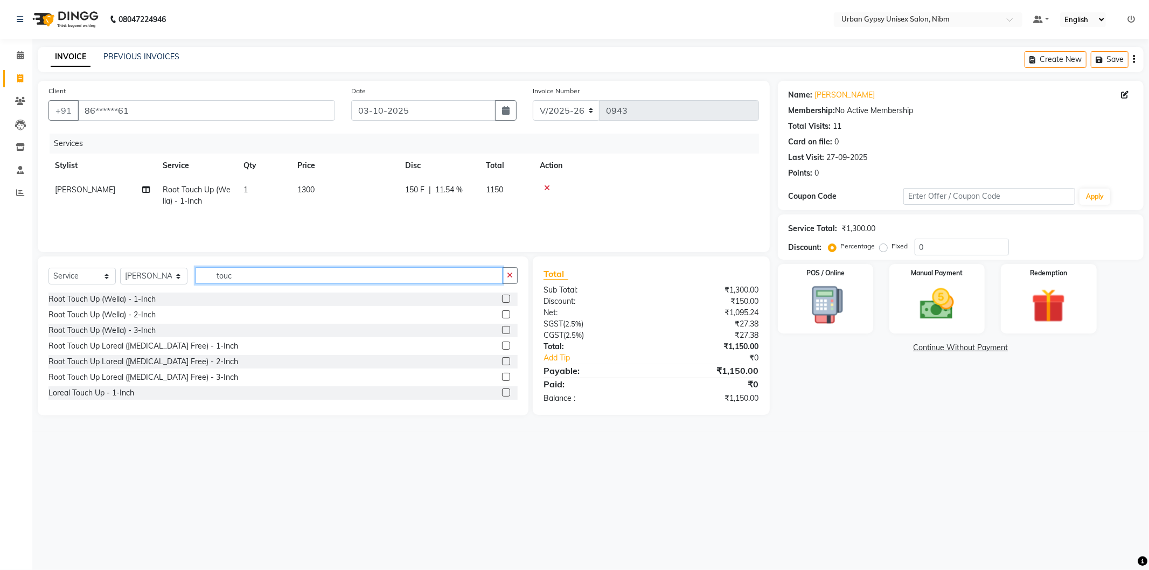
click at [258, 277] on input "touc" at bounding box center [349, 275] width 307 height 17
click at [158, 283] on select "Select Stylist Advance Akshay [PERSON_NAME] Asma [PERSON_NAME] Malhari [PERSON_…" at bounding box center [153, 276] width 67 height 17
select select "66600"
click at [120, 268] on select "Select Stylist Advance Akshay [PERSON_NAME] Asma [PERSON_NAME] Malhari [PERSON_…" at bounding box center [153, 276] width 67 height 17
click at [264, 273] on input "touc" at bounding box center [349, 275] width 307 height 17
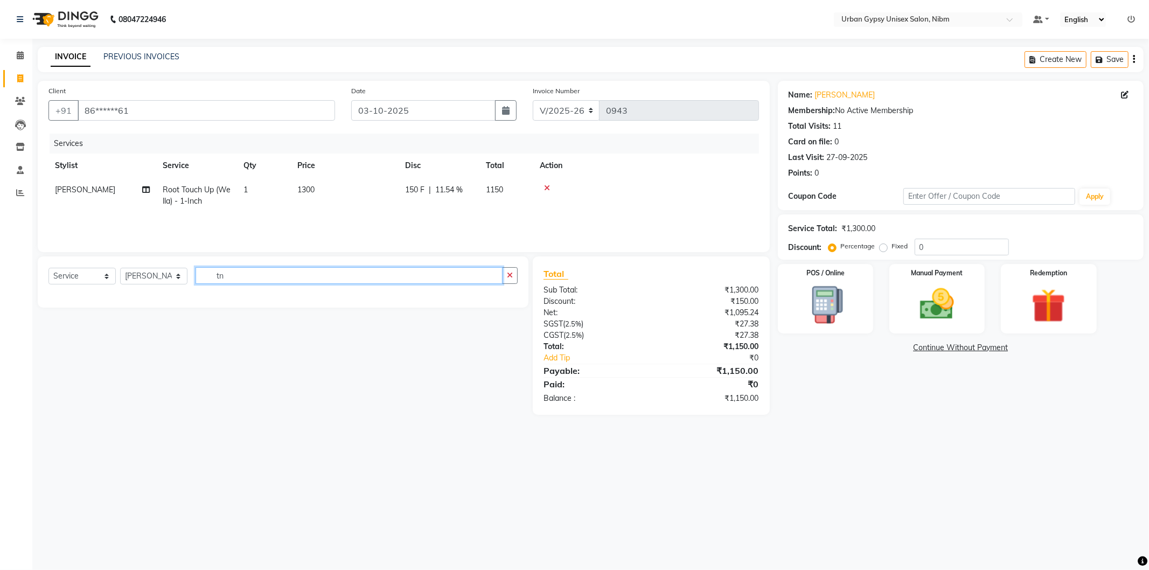
type input "t"
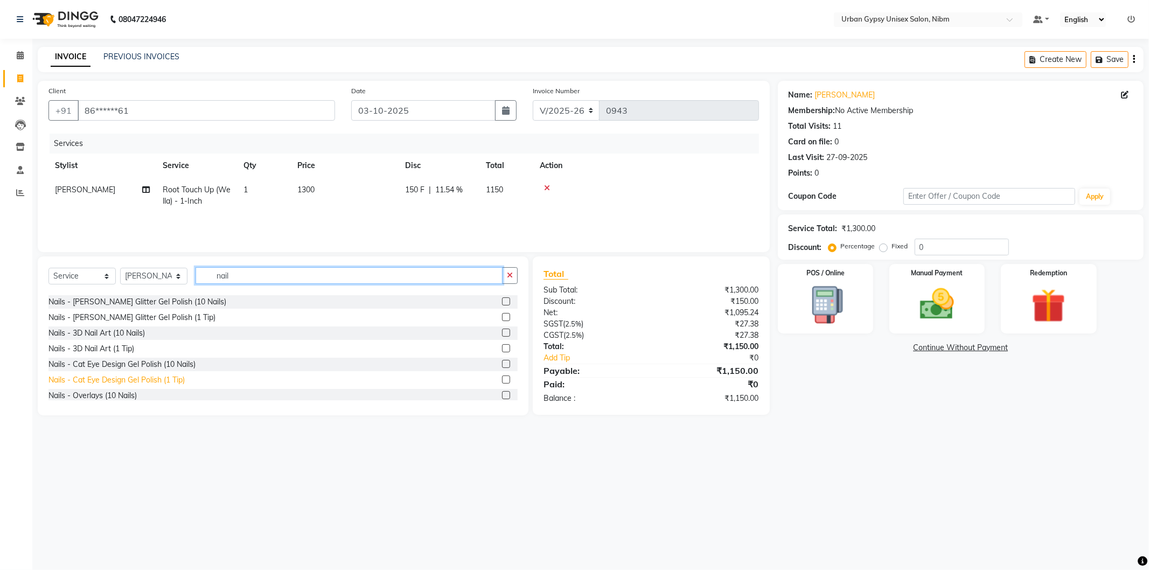
scroll to position [120, 0]
type input "nail"
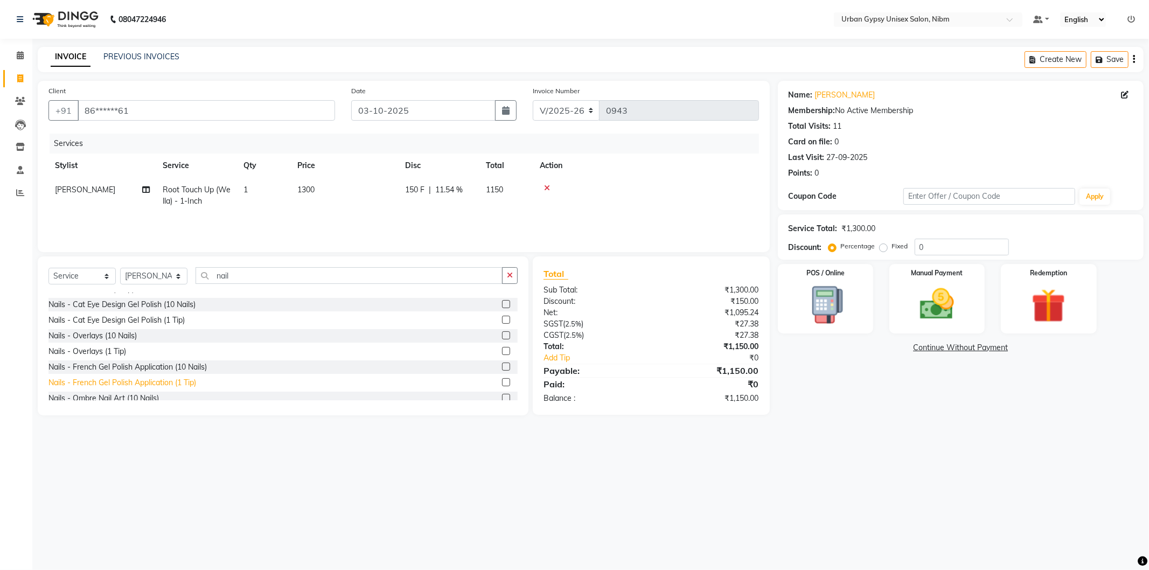
click at [115, 383] on div "Nails - French Gel Polish Application (1 Tip)" at bounding box center [122, 382] width 148 height 11
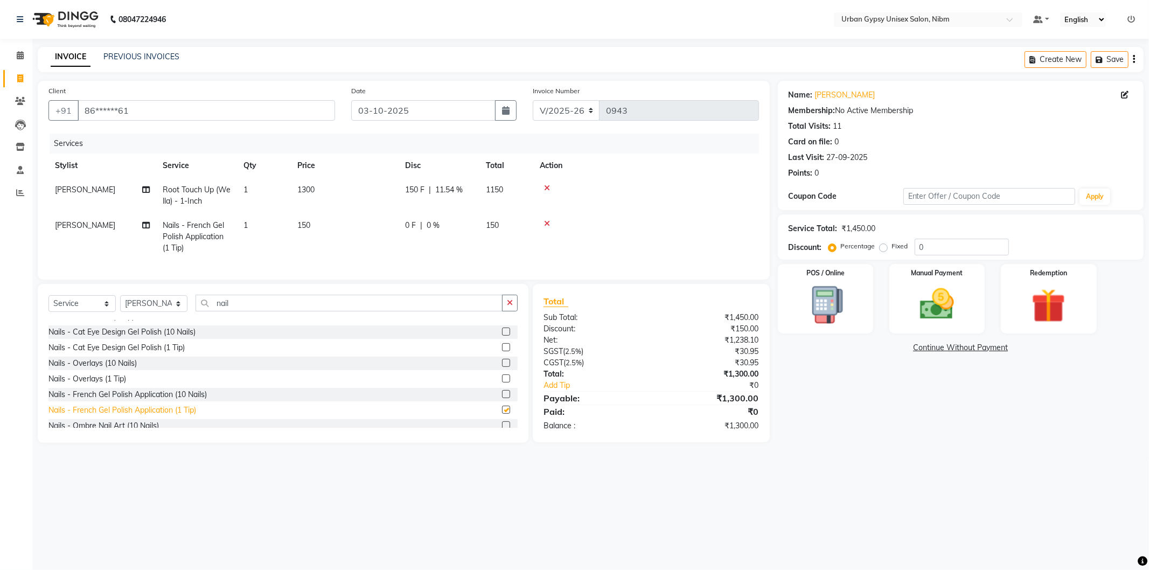
checkbox input "false"
click at [249, 222] on td "1" at bounding box center [264, 236] width 54 height 47
select select "66600"
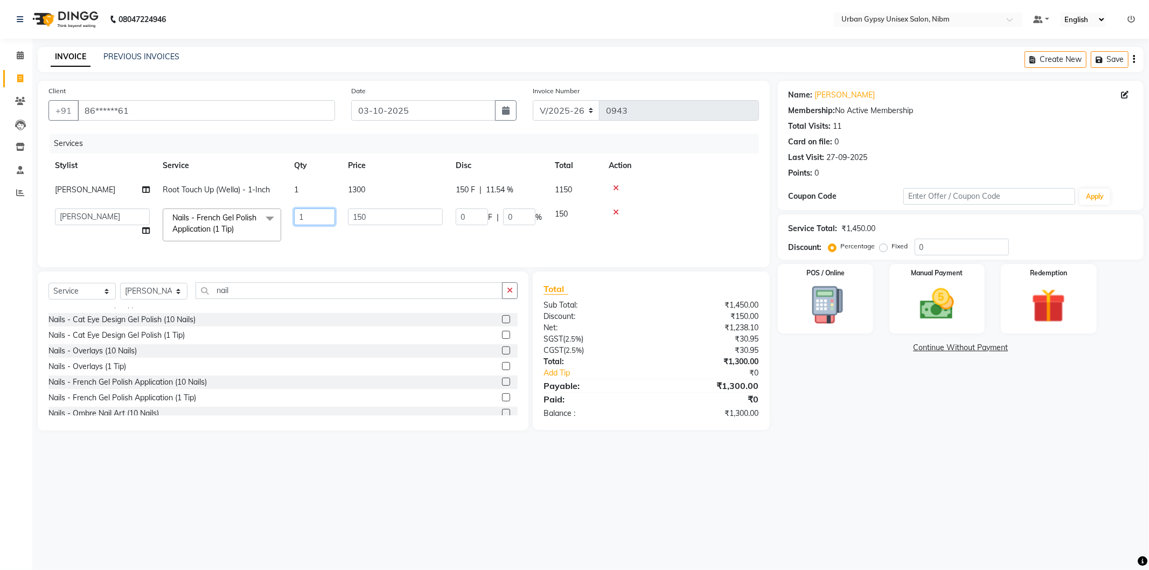
click at [307, 216] on input "1" at bounding box center [314, 217] width 41 height 17
type input "5"
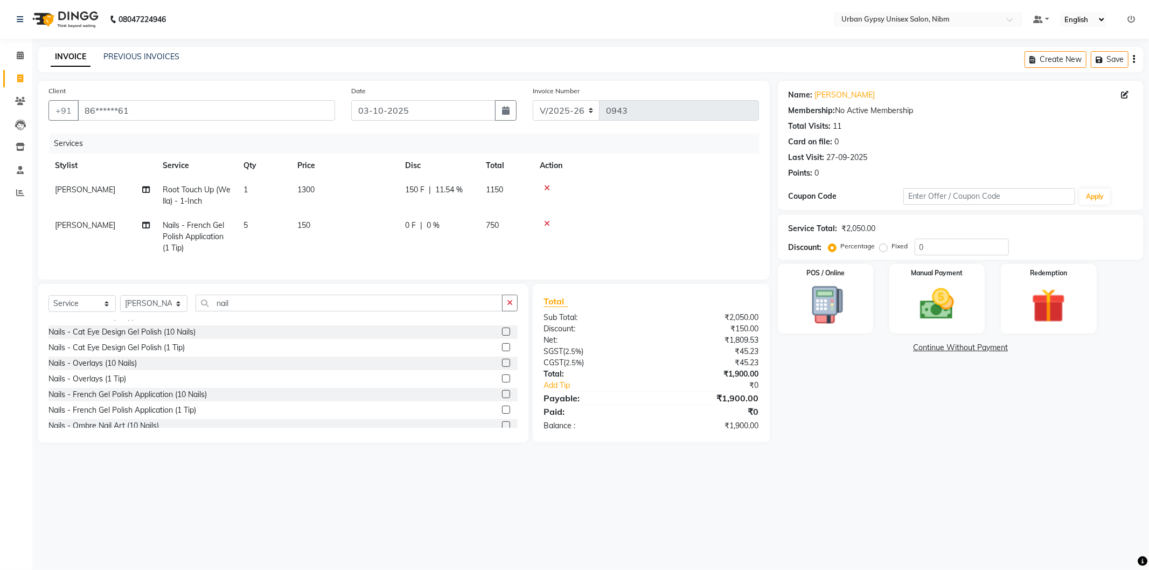
click at [678, 210] on tbody "Ali Root Touch Up (Wella) - 1-Inch 1 1300 150 F | 11.54 % 1150 [PERSON_NAME] Na…" at bounding box center [403, 219] width 711 height 82
click at [247, 225] on span "5" at bounding box center [246, 225] width 4 height 10
select select "66600"
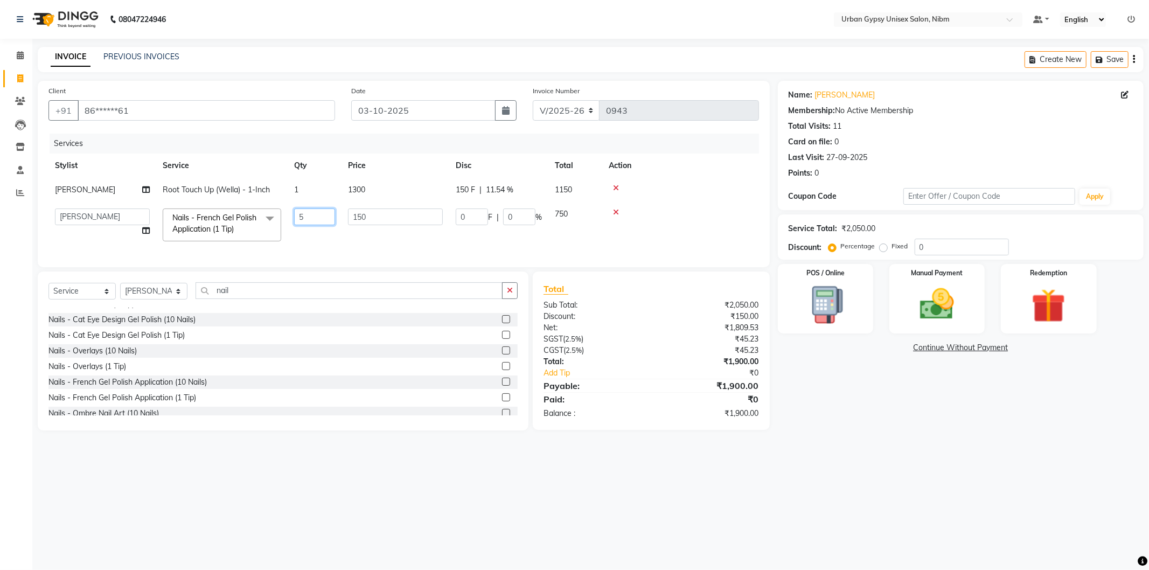
click at [333, 219] on input "5" at bounding box center [314, 217] width 41 height 17
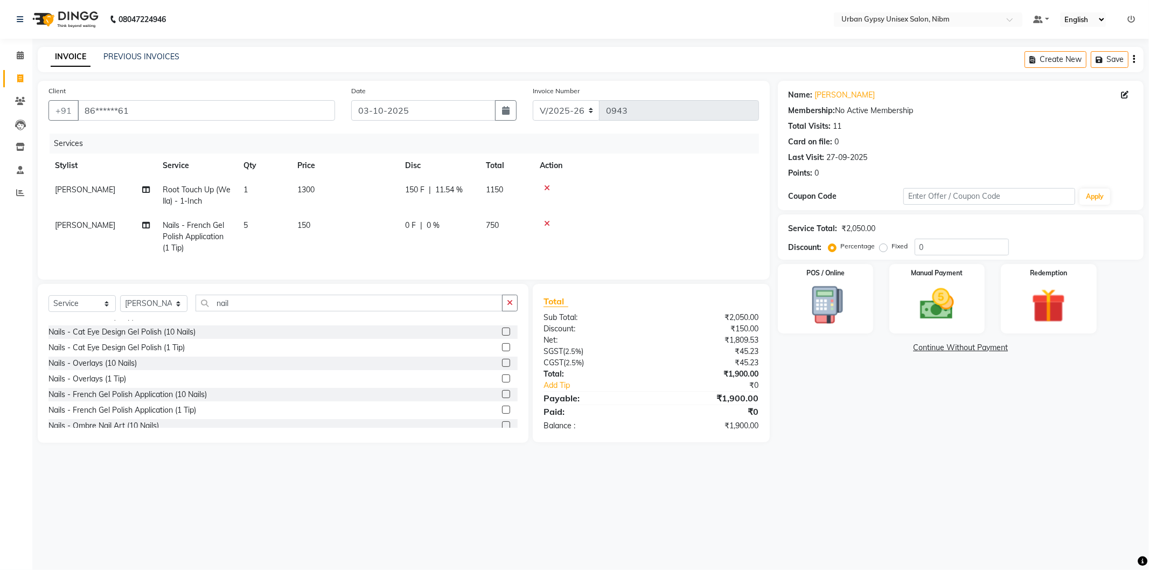
click at [350, 232] on td "150" at bounding box center [345, 236] width 108 height 47
select select "66600"
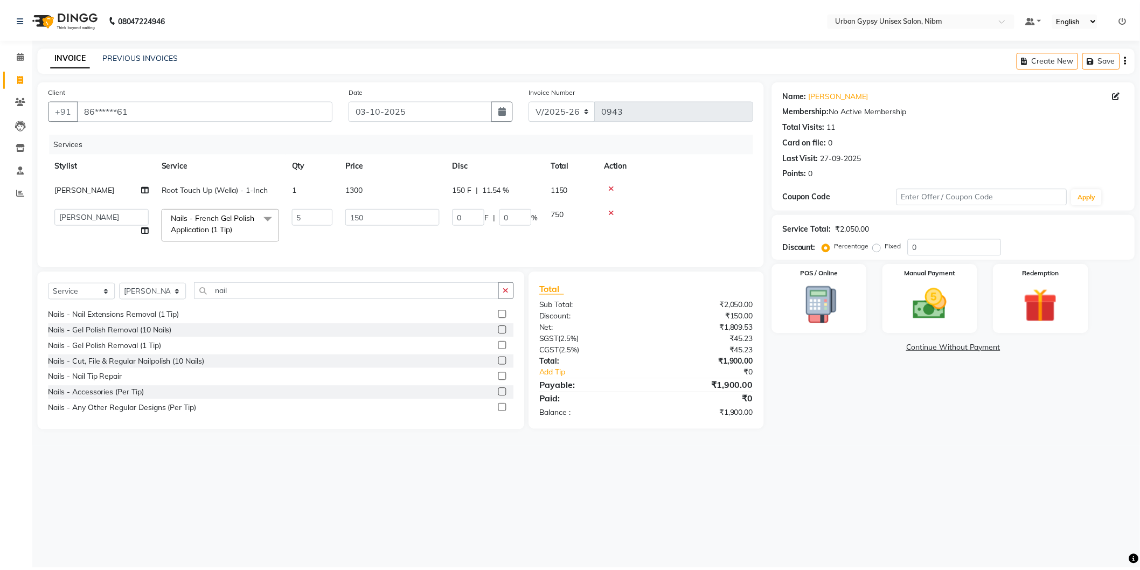
scroll to position [360, 0]
click at [127, 351] on div "Nails - Gel Polish Removal (1 Tip)" at bounding box center [105, 344] width 114 height 11
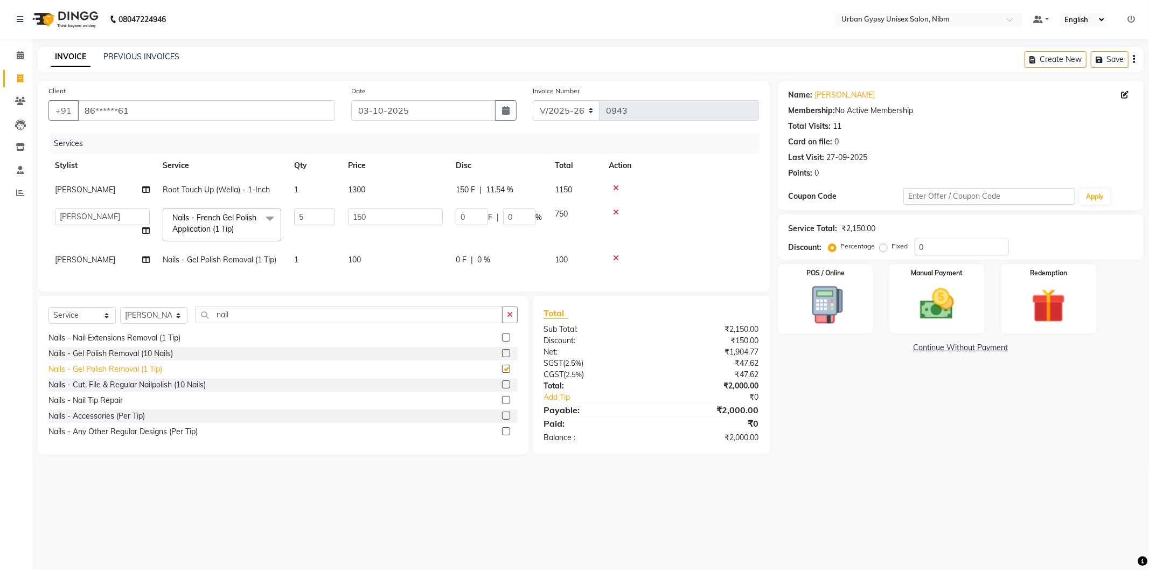
checkbox input "false"
click at [932, 288] on img at bounding box center [937, 304] width 58 height 41
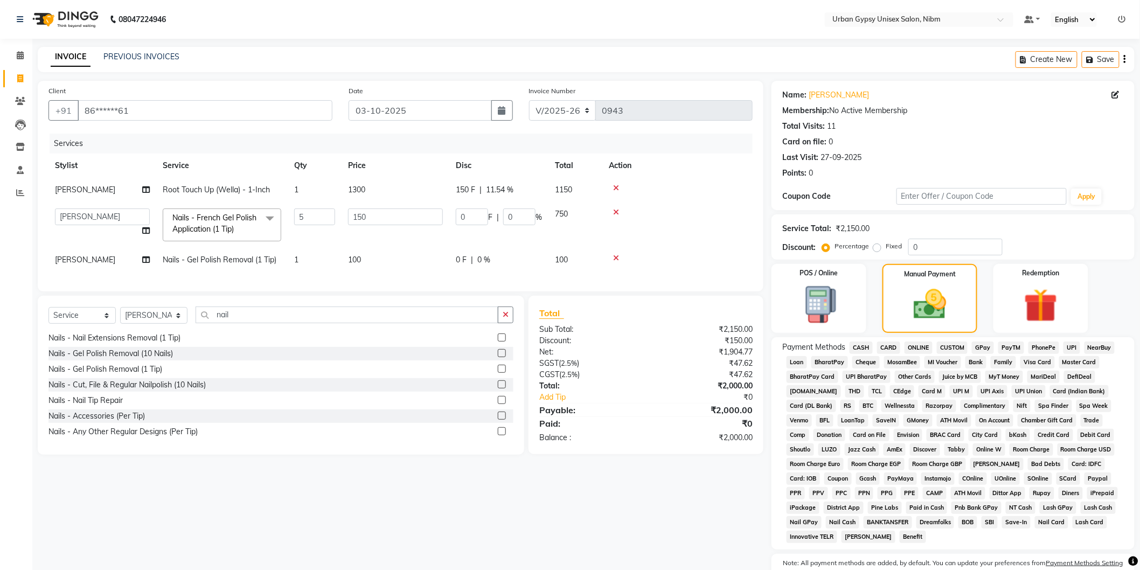
click at [857, 345] on span "CASH" at bounding box center [861, 348] width 23 height 12
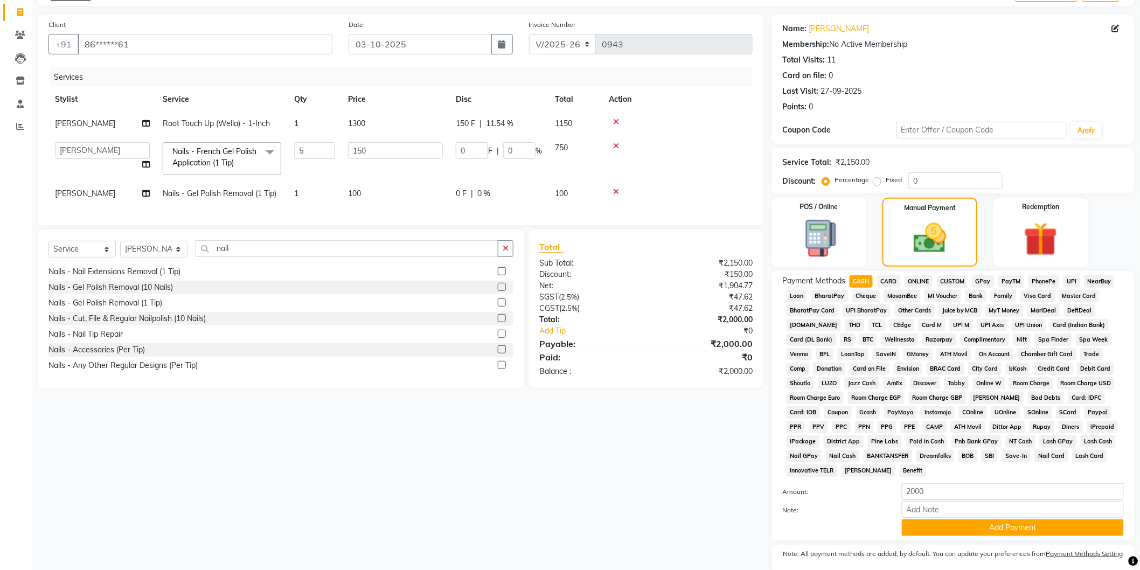
scroll to position [108, 0]
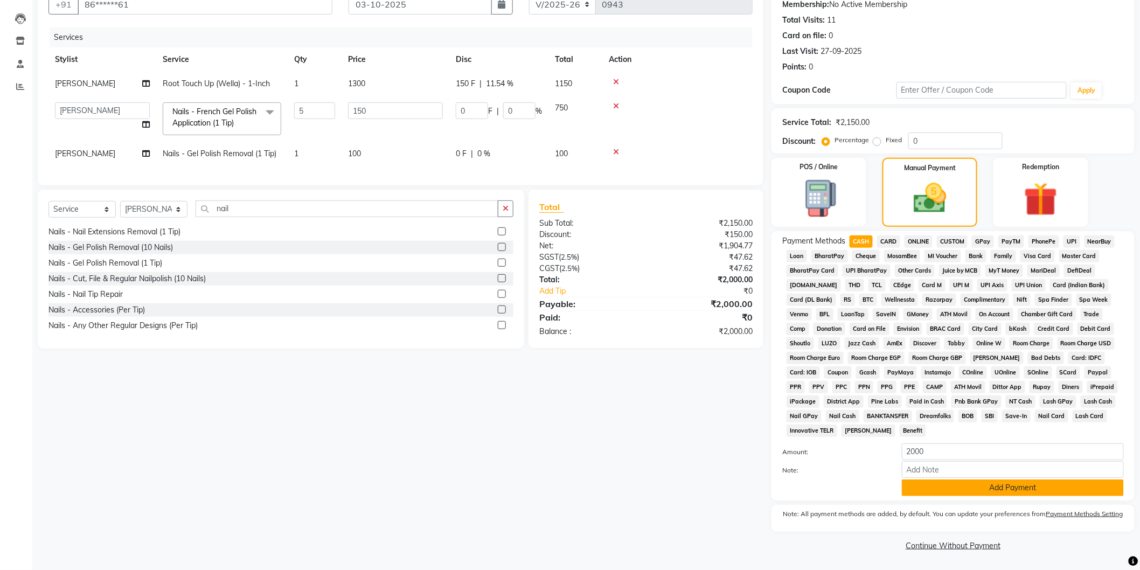
click at [934, 483] on button "Add Payment" at bounding box center [1013, 488] width 222 height 17
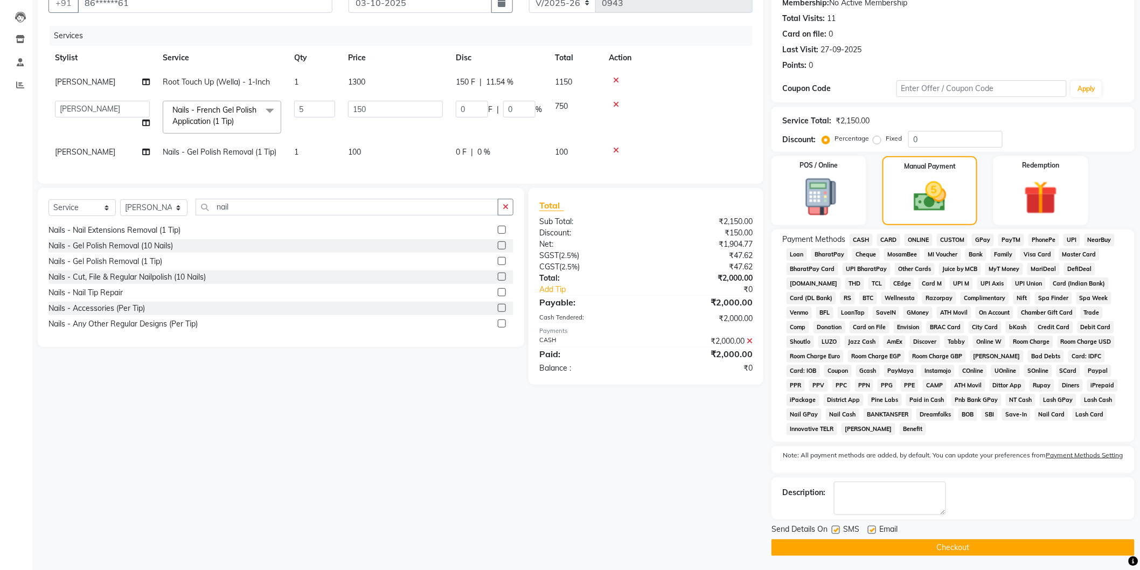
drag, startPoint x: 871, startPoint y: 531, endPoint x: 834, endPoint y: 532, distance: 37.2
click at [870, 531] on label at bounding box center [872, 530] width 8 height 8
click at [870, 531] on input "checkbox" at bounding box center [871, 530] width 7 height 7
checkbox input "false"
click at [832, 531] on label at bounding box center [836, 530] width 8 height 8
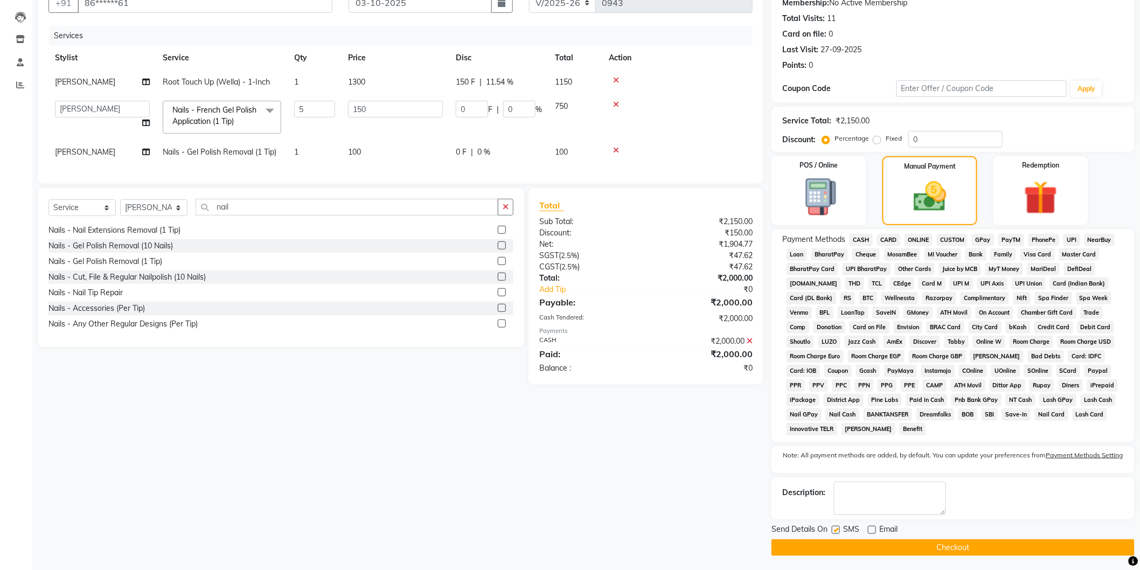
click at [832, 531] on input "checkbox" at bounding box center [835, 530] width 7 height 7
checkbox input "false"
click at [857, 552] on button "Checkout" at bounding box center [953, 547] width 363 height 17
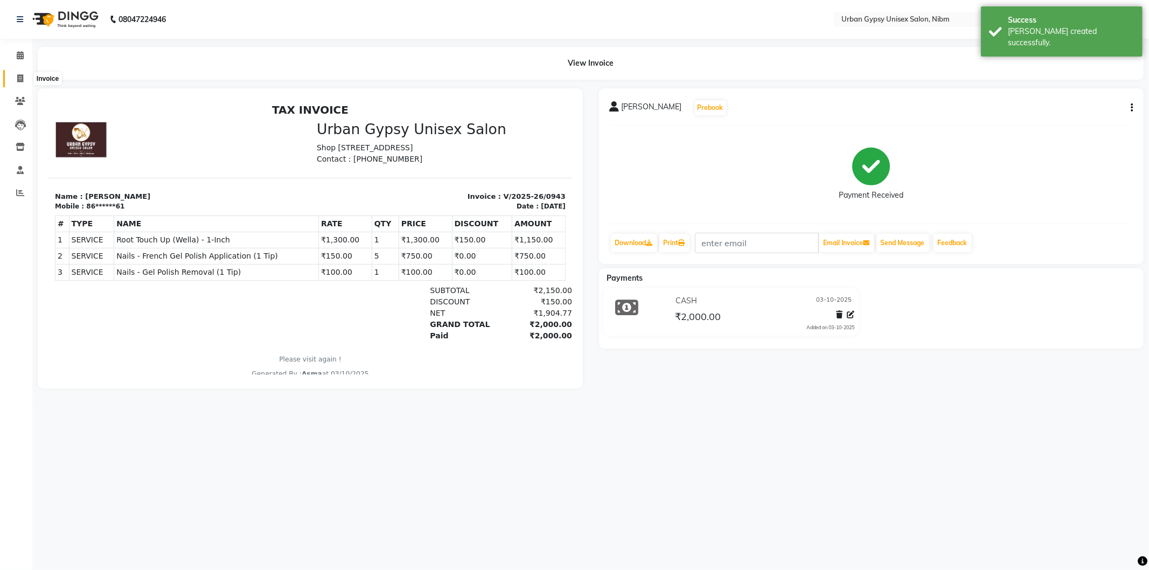
click at [15, 73] on span at bounding box center [20, 79] width 19 height 12
select select "7045"
select select "service"
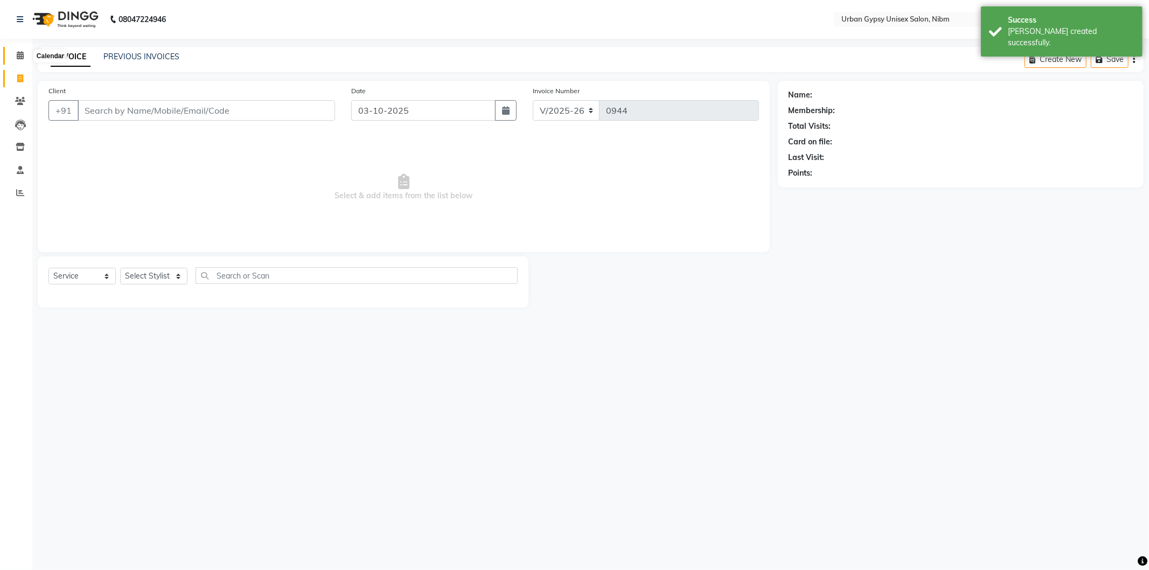
click at [11, 60] on span at bounding box center [20, 56] width 19 height 12
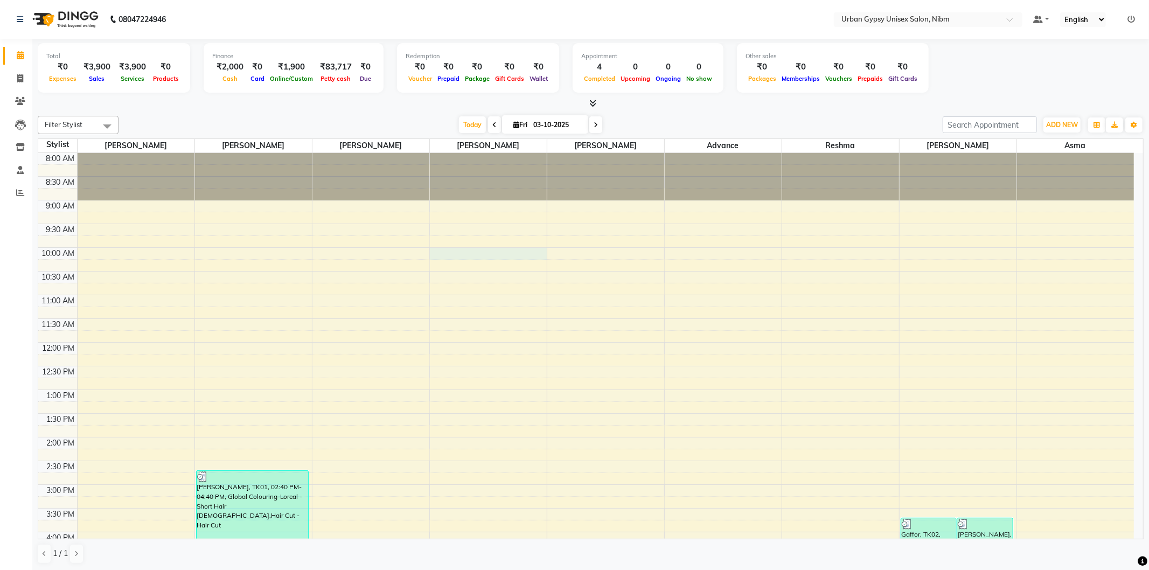
click at [456, 252] on div "8:00 AM 8:30 AM 9:00 AM 9:30 AM 10:00 AM 10:30 AM 11:00 AM 11:30 AM 12:00 PM 12…" at bounding box center [586, 484] width 1096 height 663
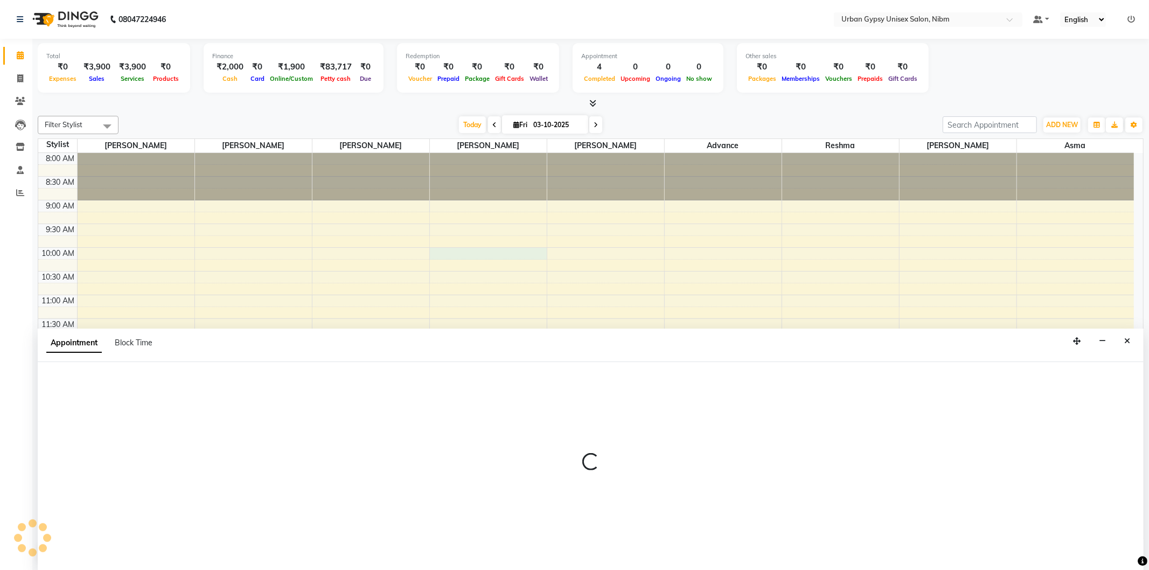
select select "58914"
select select "tentative"
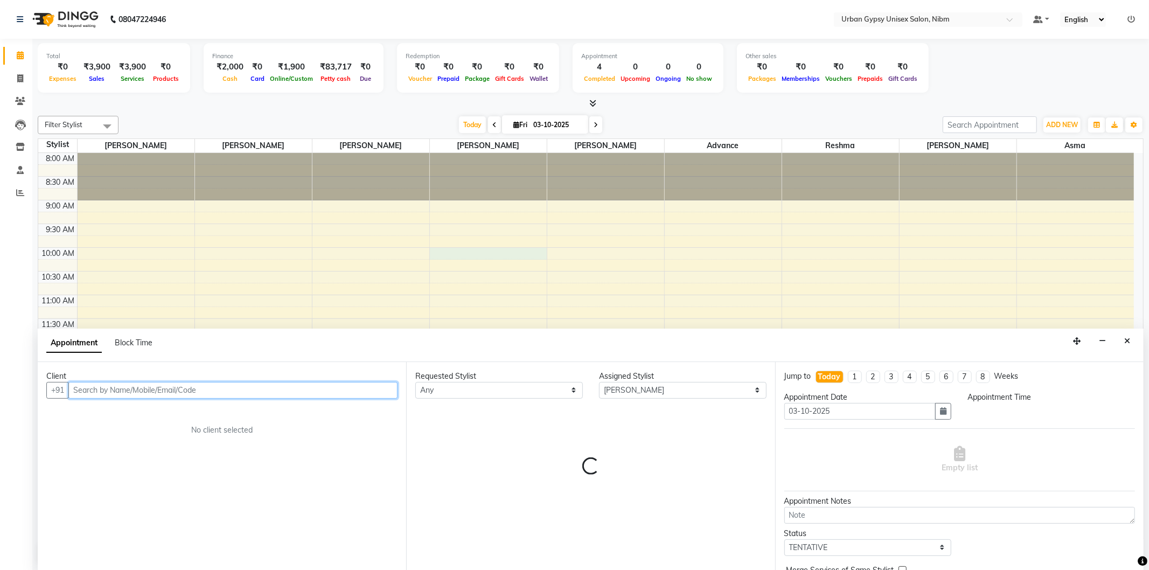
select select "600"
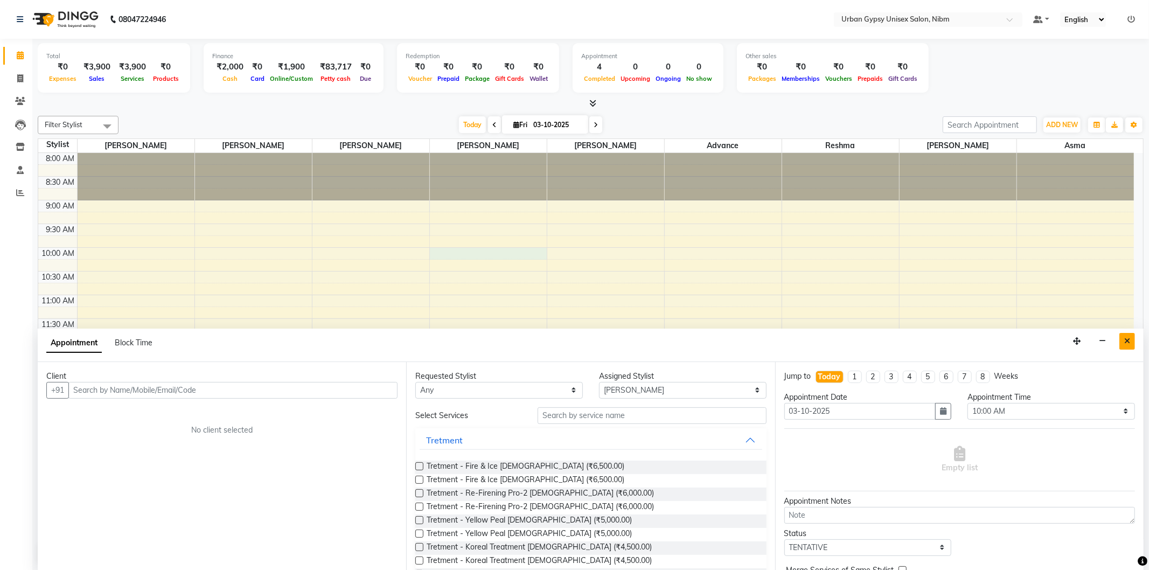
click at [1129, 345] on icon "Close" at bounding box center [1127, 341] width 6 height 8
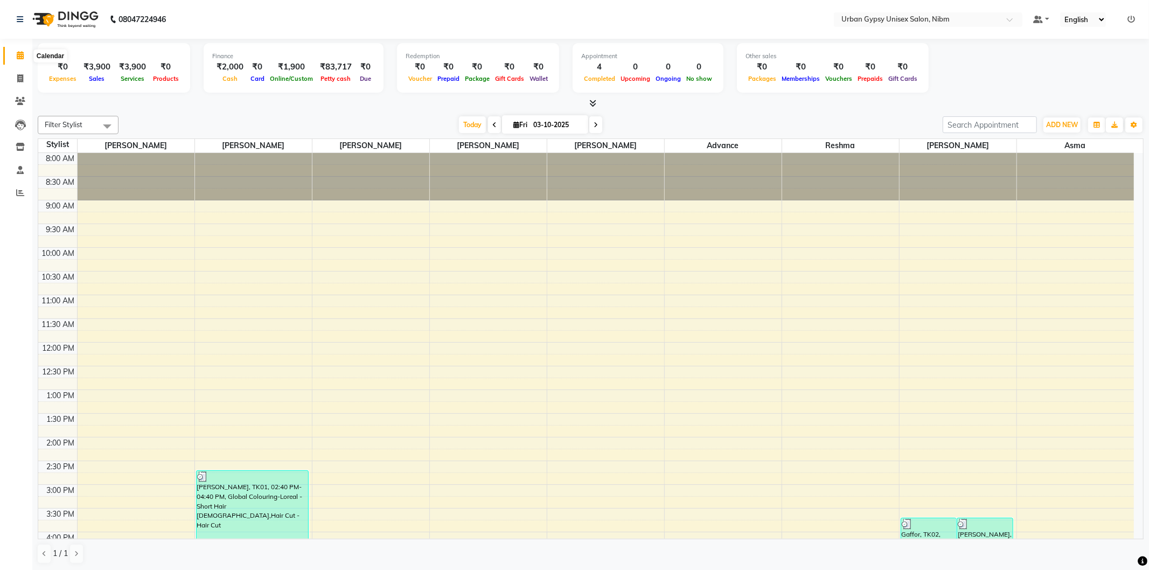
click at [20, 52] on icon at bounding box center [20, 55] width 7 height 8
click at [18, 79] on icon at bounding box center [20, 78] width 6 height 8
select select "service"
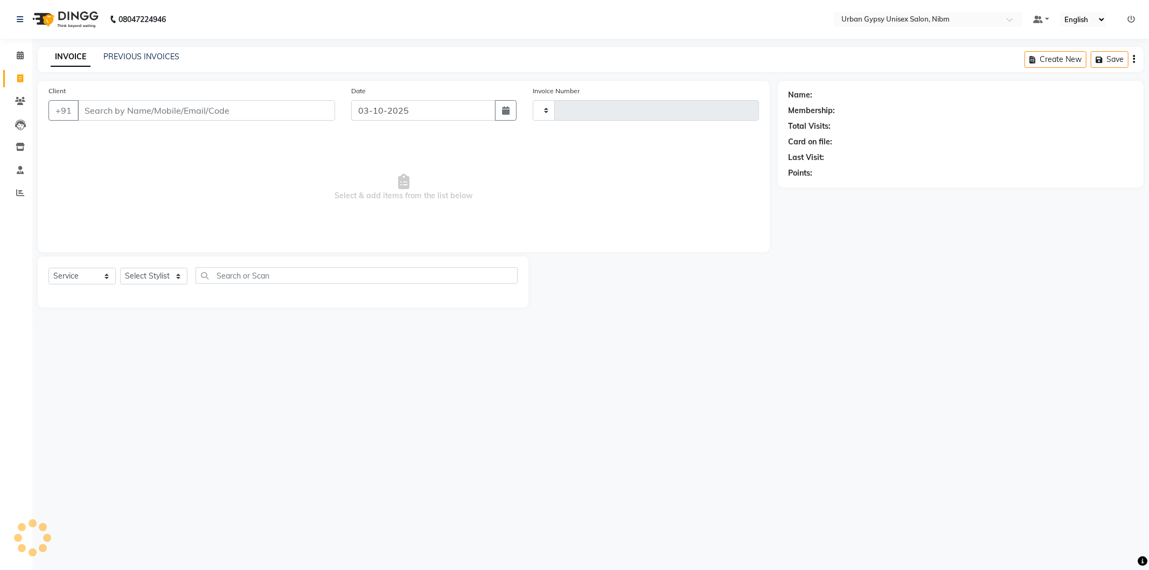
type input "0944"
select select "7045"
click at [558, 197] on span "Select & add items from the list below" at bounding box center [403, 188] width 711 height 108
click at [13, 57] on span at bounding box center [20, 56] width 19 height 12
